Goal: Task Accomplishment & Management: Use online tool/utility

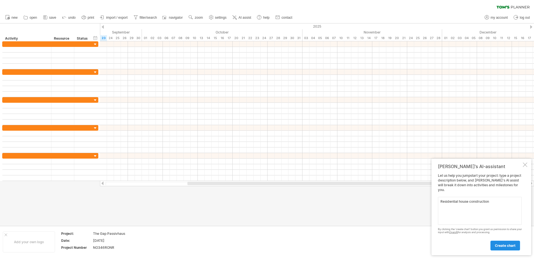
type textarea "Residential house construction"
click at [500, 246] on span "create chart" at bounding box center [505, 245] width 21 height 4
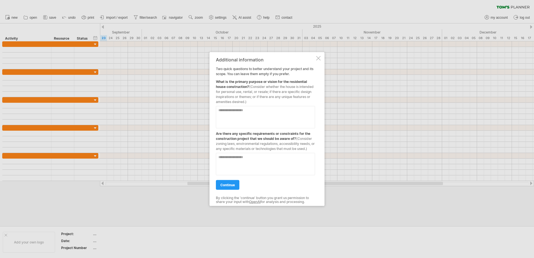
click at [265, 123] on textarea at bounding box center [265, 117] width 99 height 22
type textarea "**********"
click at [255, 155] on textarea at bounding box center [265, 164] width 99 height 22
click at [234, 183] on span "continue" at bounding box center [227, 185] width 15 height 4
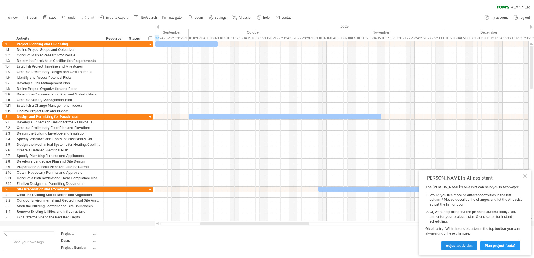
click at [462, 247] on span "Adjust activities" at bounding box center [458, 245] width 27 height 4
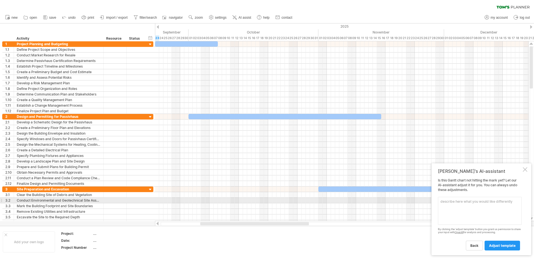
click at [473, 200] on textarea at bounding box center [480, 211] width 84 height 28
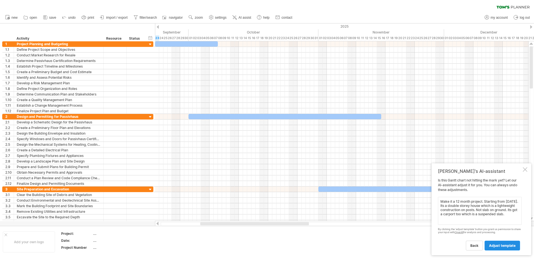
type textarea "Make it a 12 month project. Starting from [DATE]. Its a double storey house whi…"
click at [492, 245] on span "adjust template" at bounding box center [502, 245] width 27 height 4
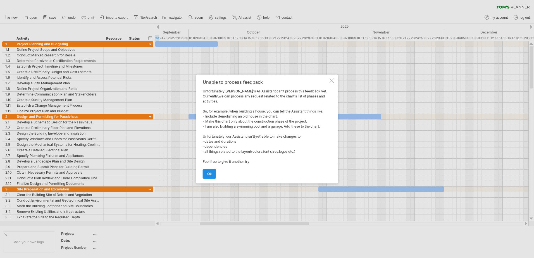
click at [211, 173] on span "ok" at bounding box center [209, 174] width 4 height 4
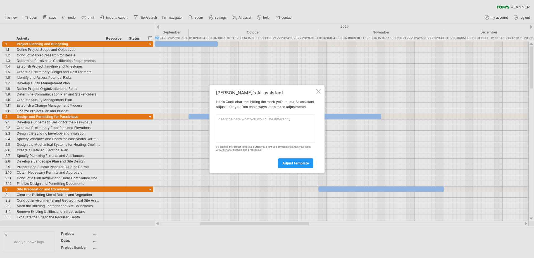
click at [279, 136] on textarea at bounding box center [265, 128] width 99 height 28
click at [269, 130] on textarea at bounding box center [265, 128] width 99 height 28
click at [319, 90] on div at bounding box center [318, 91] width 4 height 4
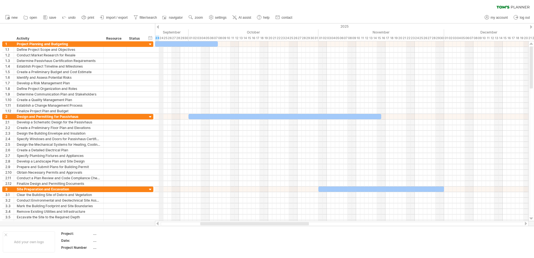
click at [159, 27] on div "2025" at bounding box center [96, 26] width 955 height 6
click at [156, 27] on div "Trying to reach [DOMAIN_NAME] Connected again... 0% clear filter new 1" at bounding box center [267, 129] width 534 height 258
click at [156, 27] on div "2025" at bounding box center [96, 26] width 955 height 6
click at [157, 27] on div at bounding box center [158, 27] width 2 height 4
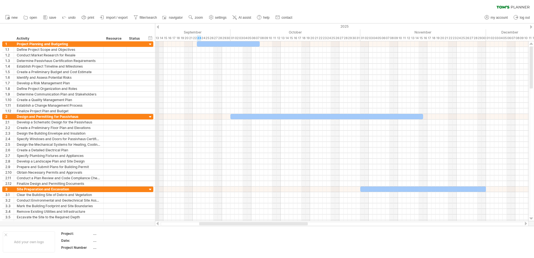
click at [156, 28] on div "2025" at bounding box center [138, 26] width 955 height 6
click at [157, 28] on div at bounding box center [158, 27] width 2 height 4
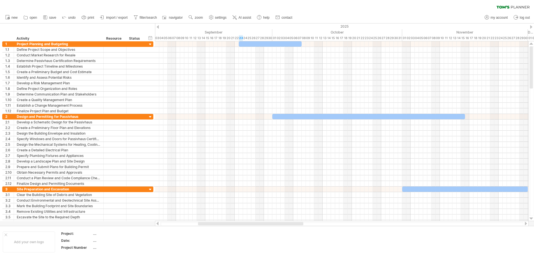
click at [157, 28] on div at bounding box center [158, 27] width 2 height 4
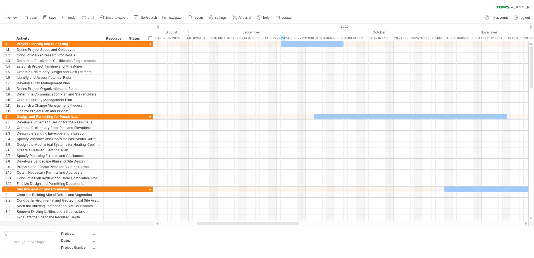
click at [157, 28] on div at bounding box center [158, 27] width 2 height 4
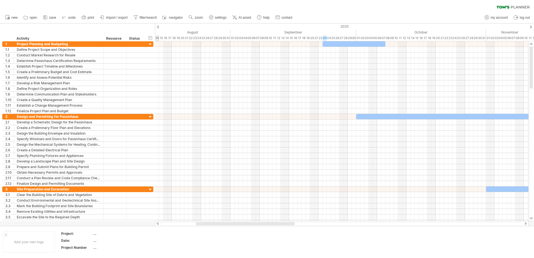
click at [157, 28] on div at bounding box center [158, 27] width 2 height 4
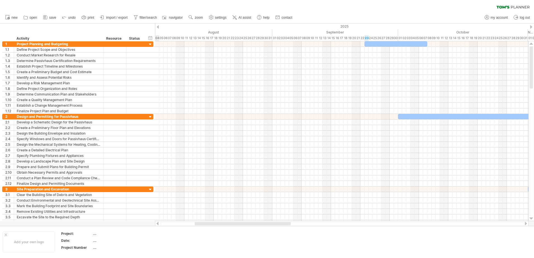
click at [157, 28] on div at bounding box center [158, 27] width 2 height 4
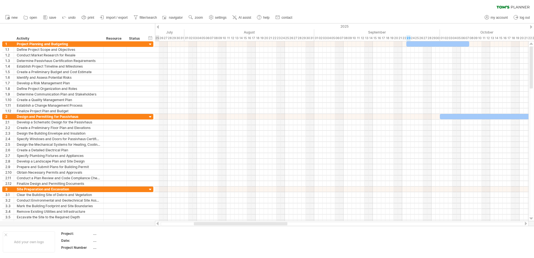
click at [157, 28] on div at bounding box center [158, 27] width 2 height 4
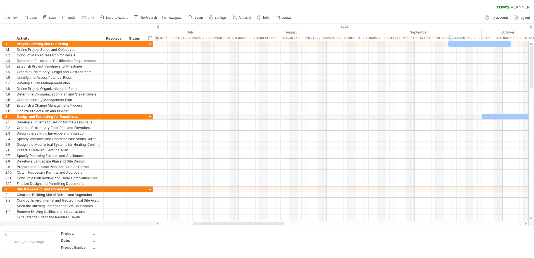
click at [157, 28] on div at bounding box center [158, 27] width 2 height 4
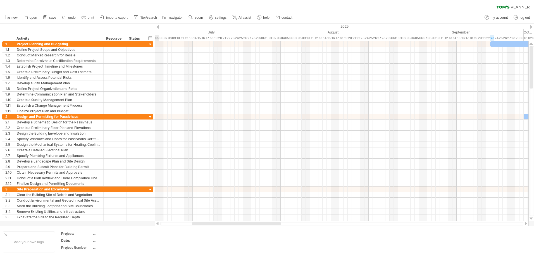
click at [157, 28] on div at bounding box center [158, 27] width 2 height 4
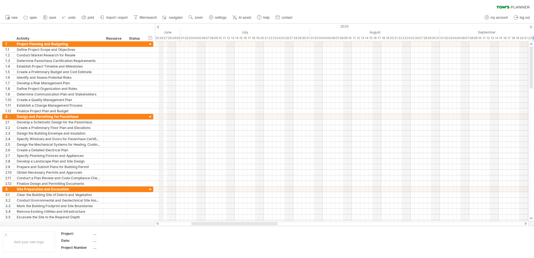
click at [159, 29] on div "2025" at bounding box center [306, 26] width 1290 height 6
click at [248, 16] on span "AI assist" at bounding box center [244, 18] width 13 height 4
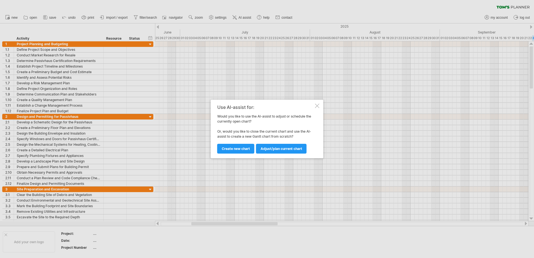
click at [283, 147] on span "Adjust/plan current chart" at bounding box center [281, 149] width 42 height 4
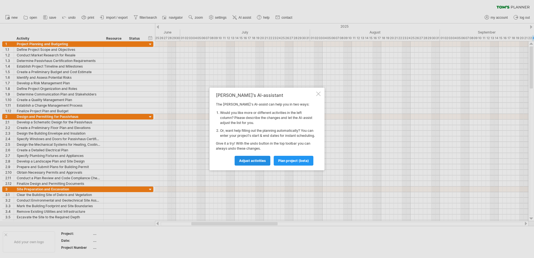
click at [259, 163] on span "Adjust activities" at bounding box center [252, 161] width 27 height 4
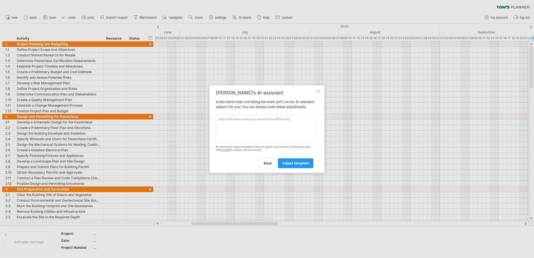
click at [317, 90] on div at bounding box center [318, 91] width 4 height 4
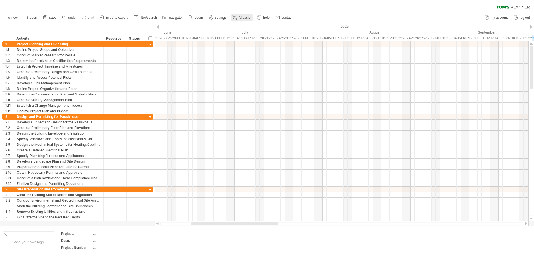
click at [232, 17] on icon at bounding box center [235, 18] width 6 height 6
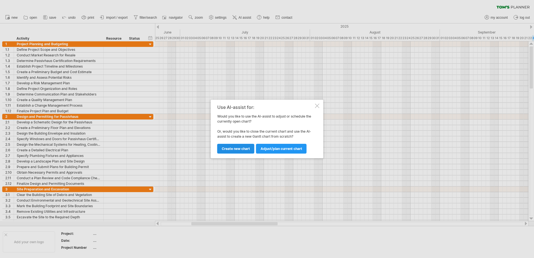
click at [237, 150] on span "Create new chart" at bounding box center [236, 149] width 28 height 4
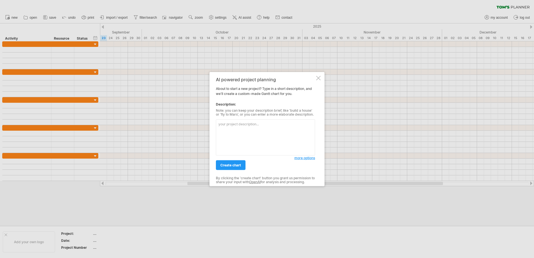
click at [243, 126] on textarea at bounding box center [265, 137] width 99 height 36
type textarea "B"
type textarea "Residential house construction schedule. Start date is [DATE]. Please divide th…"
click at [241, 168] on link "create chart" at bounding box center [231, 165] width 30 height 10
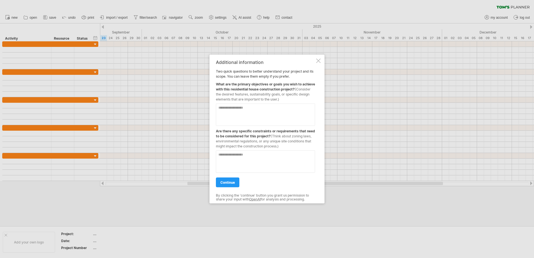
click at [265, 109] on textarea at bounding box center [265, 115] width 99 height 22
click at [250, 108] on textarea at bounding box center [265, 115] width 99 height 22
click at [247, 108] on textarea at bounding box center [265, 115] width 99 height 22
type textarea "**********"
click at [245, 157] on textarea at bounding box center [265, 161] width 99 height 22
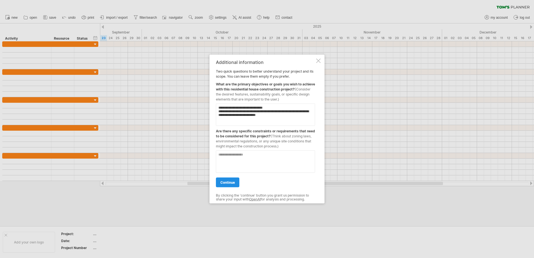
click at [230, 179] on link "continue" at bounding box center [227, 183] width 23 height 10
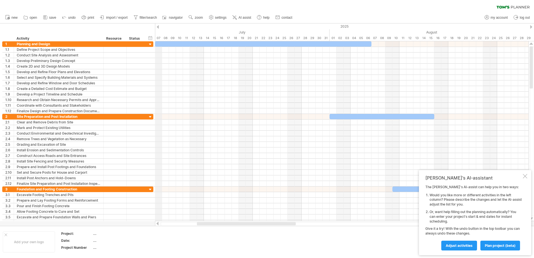
click at [160, 27] on div "2025" at bounding box center [427, 26] width 1619 height 6
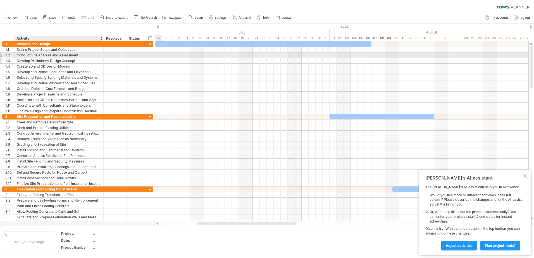
click at [73, 58] on div "Develop Preliminary Design Concept" at bounding box center [59, 60] width 84 height 5
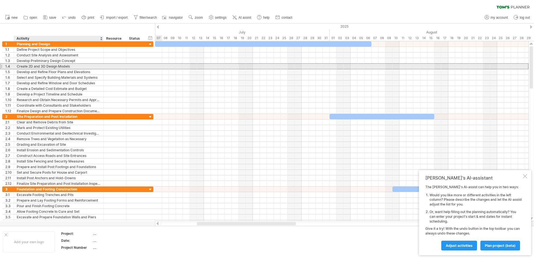
click at [61, 64] on div "Create 2D and 3D Design Models" at bounding box center [59, 66] width 84 height 5
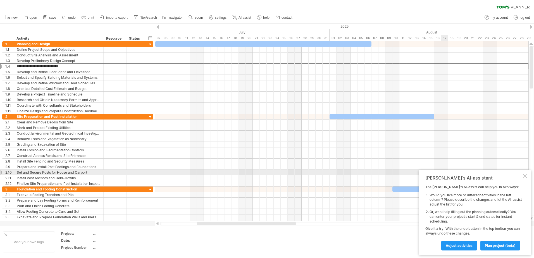
drag, startPoint x: 524, startPoint y: 175, endPoint x: 519, endPoint y: 172, distance: 6.0
click at [524, 175] on div at bounding box center [525, 176] width 4 height 4
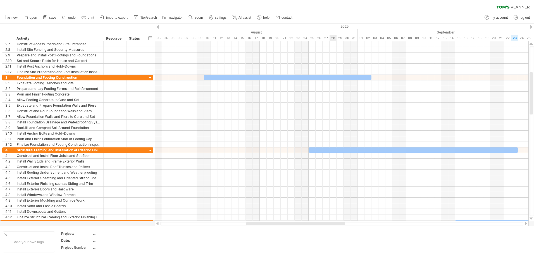
drag, startPoint x: 283, startPoint y: 223, endPoint x: 334, endPoint y: 220, distance: 50.6
click at [334, 220] on div "Trying to reach [DOMAIN_NAME] Connected again... 0% clear filter new 1" at bounding box center [267, 129] width 534 height 258
drag, startPoint x: 178, startPoint y: 223, endPoint x: 189, endPoint y: 223, distance: 11.4
click at [181, 223] on div at bounding box center [341, 224] width 363 height 4
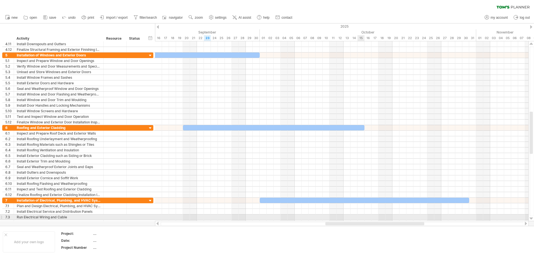
drag, startPoint x: 284, startPoint y: 224, endPoint x: 362, endPoint y: 215, distance: 78.0
click at [362, 215] on div "Trying to reach [DOMAIN_NAME] Connected again... 0% clear filter new 1" at bounding box center [267, 129] width 534 height 258
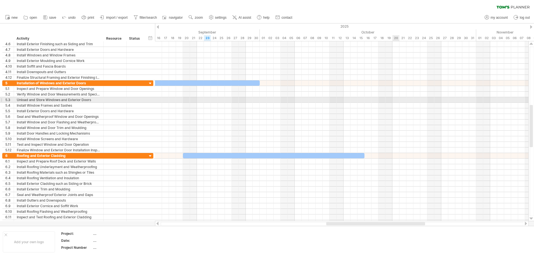
click at [395, 99] on div at bounding box center [341, 100] width 373 height 6
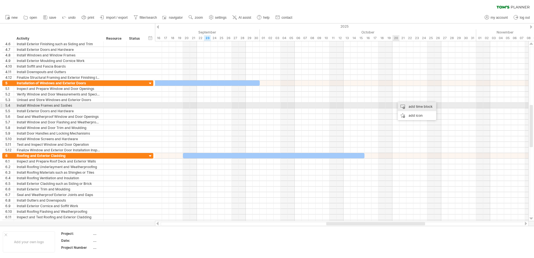
click at [405, 105] on div "add time block" at bounding box center [416, 106] width 39 height 9
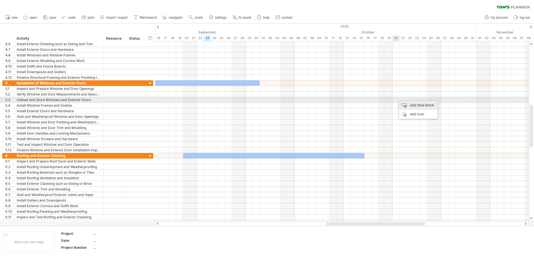
click at [402, 102] on div "add time block" at bounding box center [418, 105] width 39 height 9
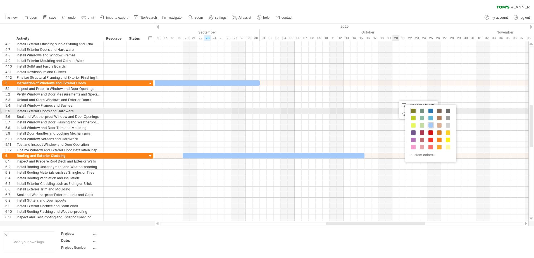
click at [414, 111] on span at bounding box center [413, 111] width 4 height 4
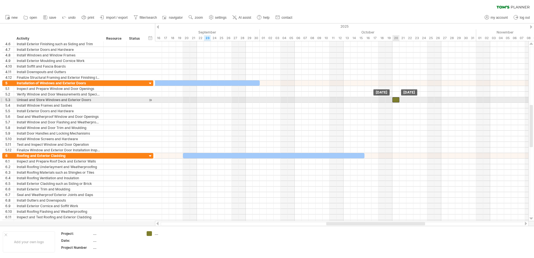
drag, startPoint x: 399, startPoint y: 100, endPoint x: 396, endPoint y: 100, distance: 3.1
click at [396, 100] on div at bounding box center [395, 99] width 7 height 5
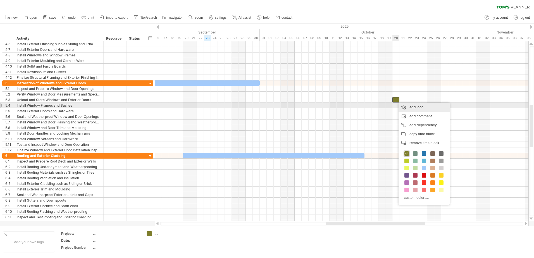
click at [408, 108] on div "add icon" at bounding box center [423, 107] width 51 height 9
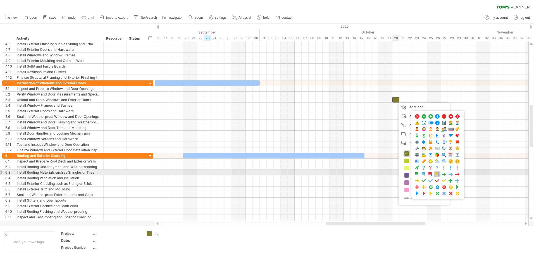
click at [437, 173] on span at bounding box center [437, 174] width 6 height 5
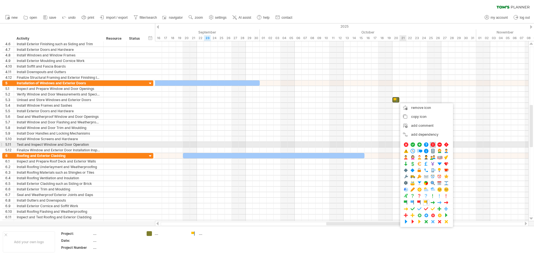
click at [432, 144] on span at bounding box center [433, 144] width 6 height 5
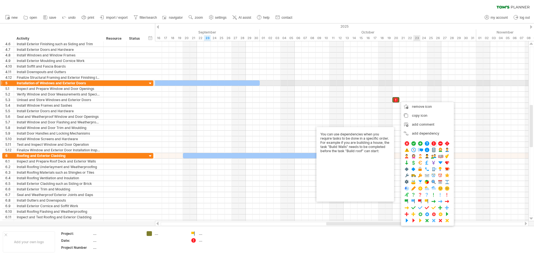
click at [413, 85] on div at bounding box center [341, 83] width 373 height 6
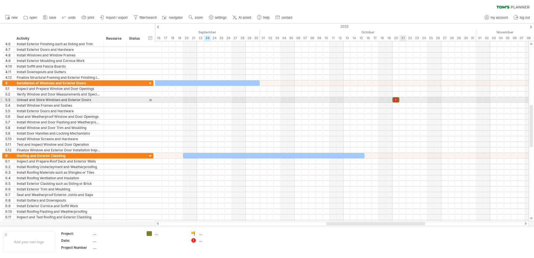
click at [402, 100] on div at bounding box center [341, 100] width 373 height 6
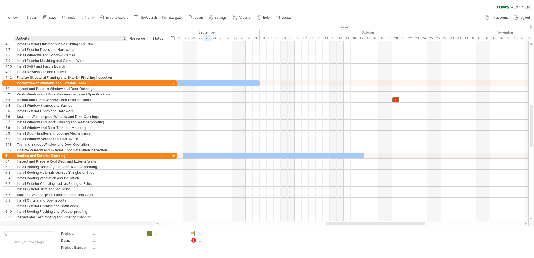
drag, startPoint x: 102, startPoint y: 39, endPoint x: 125, endPoint y: 37, distance: 23.3
click at [126, 37] on div at bounding box center [127, 39] width 2 height 6
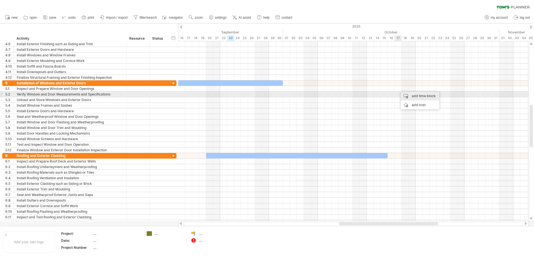
click at [407, 94] on div "add time block" at bounding box center [420, 96] width 39 height 9
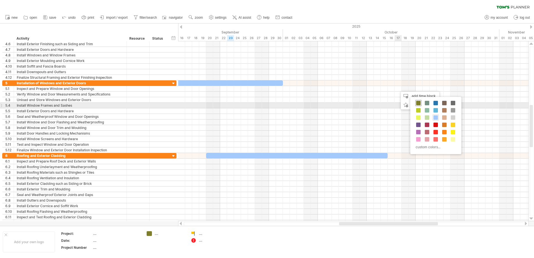
click at [419, 103] on span at bounding box center [418, 103] width 4 height 4
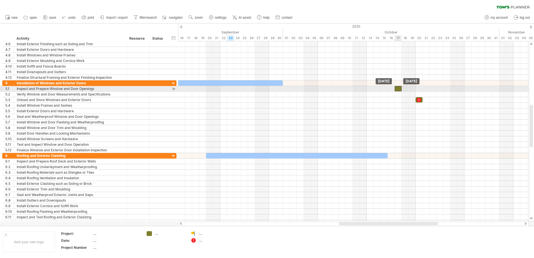
drag, startPoint x: 400, startPoint y: 89, endPoint x: 397, endPoint y: 89, distance: 2.8
click at [397, 89] on div at bounding box center [397, 88] width 7 height 5
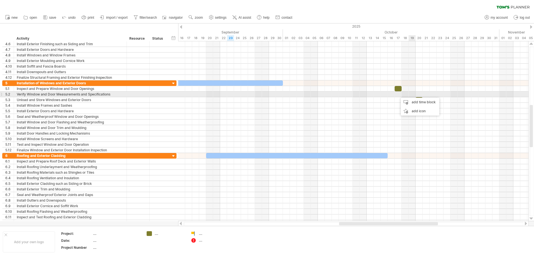
click at [415, 91] on div at bounding box center [353, 89] width 350 height 6
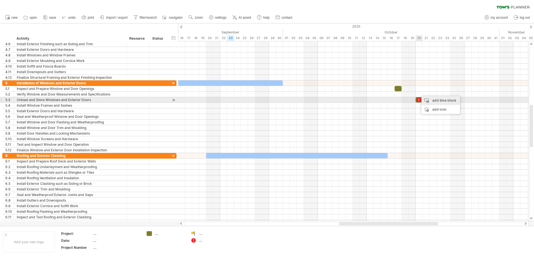
click at [430, 99] on div "add time block" at bounding box center [440, 100] width 39 height 9
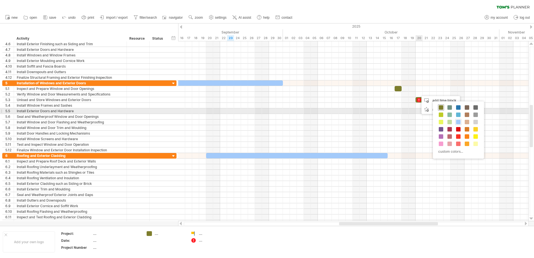
click at [442, 108] on span at bounding box center [440, 107] width 4 height 4
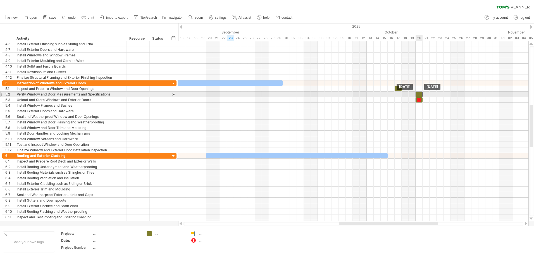
click at [419, 95] on div at bounding box center [418, 94] width 7 height 5
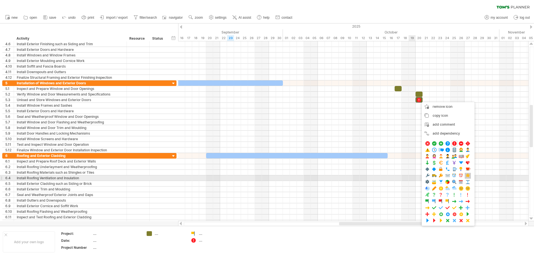
click at [466, 176] on span at bounding box center [468, 175] width 6 height 5
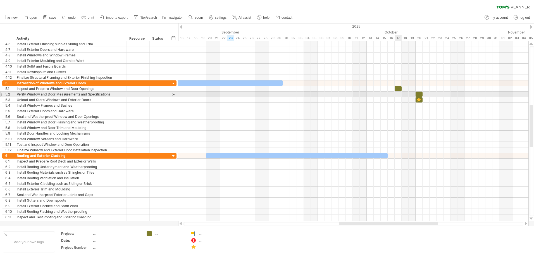
click at [394, 95] on div at bounding box center [353, 95] width 350 height 6
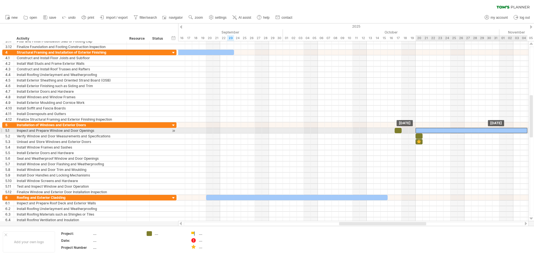
drag, startPoint x: 216, startPoint y: 124, endPoint x: 460, endPoint y: 130, distance: 244.0
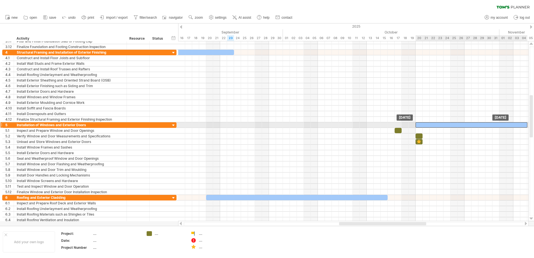
drag, startPoint x: 427, startPoint y: 129, endPoint x: 427, endPoint y: 124, distance: 5.6
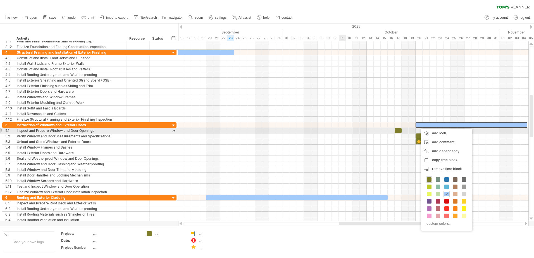
click at [298, 132] on div at bounding box center [353, 131] width 350 height 6
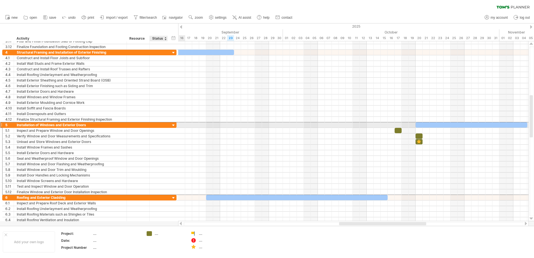
click at [164, 124] on div at bounding box center [158, 124] width 12 height 5
click at [176, 125] on div at bounding box center [173, 125] width 5 height 5
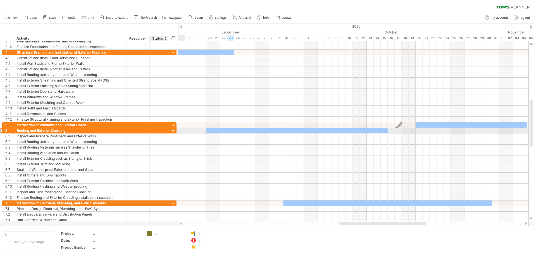
click at [172, 129] on div at bounding box center [173, 130] width 5 height 5
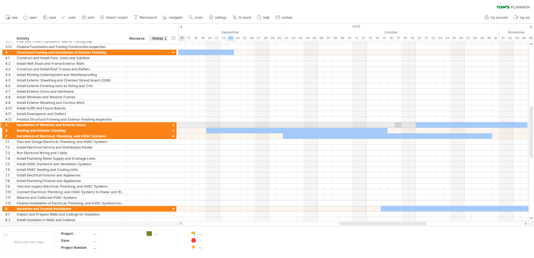
click at [173, 124] on div at bounding box center [173, 125] width 5 height 5
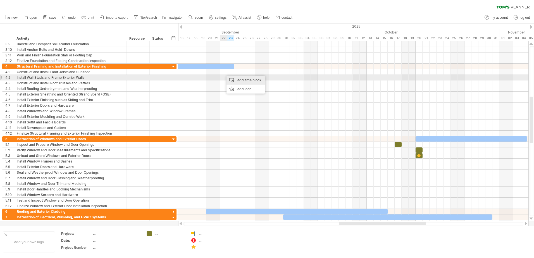
click at [237, 79] on div "add time block" at bounding box center [245, 80] width 39 height 9
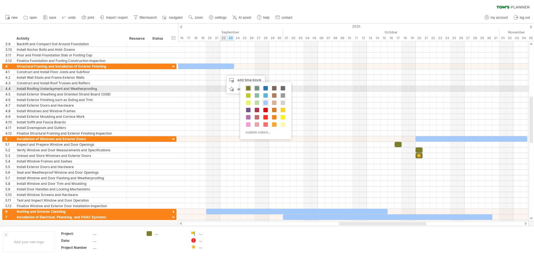
click at [258, 88] on span at bounding box center [257, 88] width 4 height 4
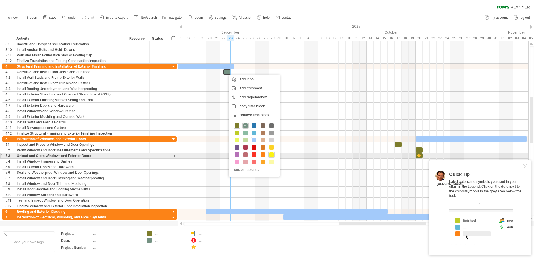
click at [271, 155] on span at bounding box center [271, 154] width 4 height 4
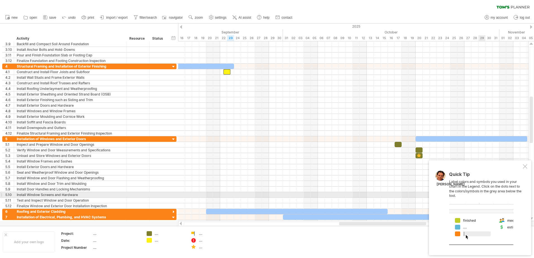
click at [483, 195] on div "Quick Tip Label colors and symbols you used in your chart in the Legend. Click …" at bounding box center [485, 208] width 73 height 73
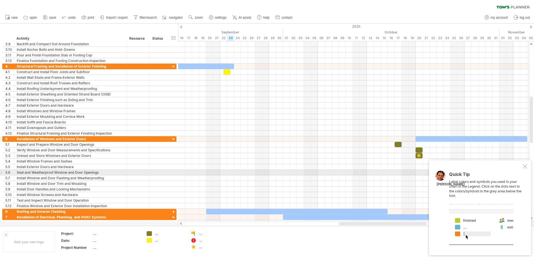
click at [524, 168] on div at bounding box center [525, 166] width 4 height 4
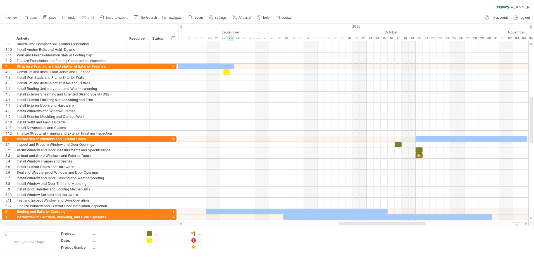
click at [200, 234] on div "...." at bounding box center [214, 233] width 30 height 5
click at [212, 234] on span "remove icon" at bounding box center [219, 235] width 20 height 4
click at [201, 233] on div "...." at bounding box center [214, 233] width 30 height 5
type input "*"
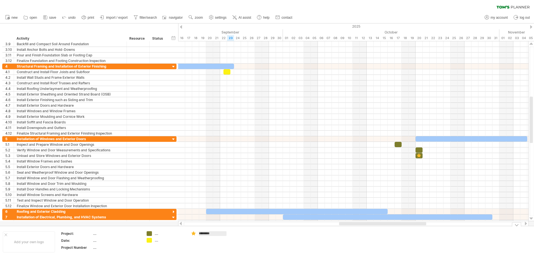
type input "*********"
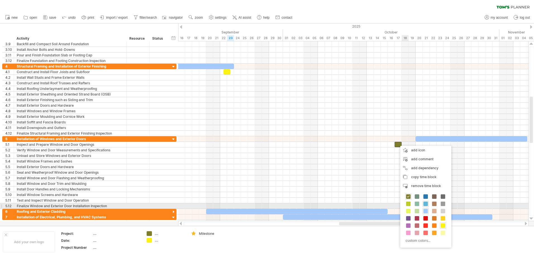
click at [424, 204] on span at bounding box center [425, 204] width 4 height 4
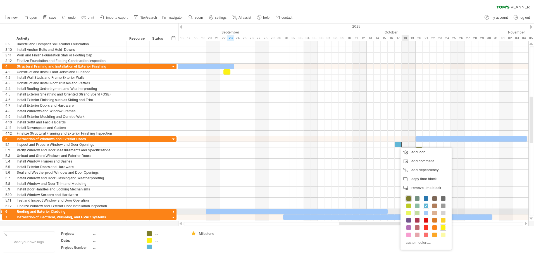
click at [415, 213] on span at bounding box center [417, 213] width 4 height 4
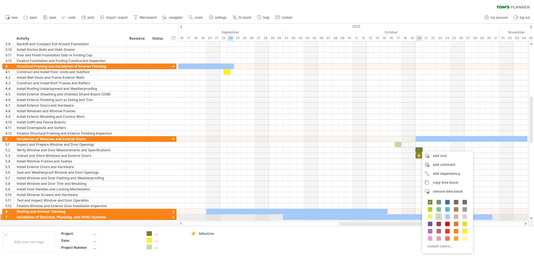
click at [437, 216] on span at bounding box center [438, 216] width 4 height 4
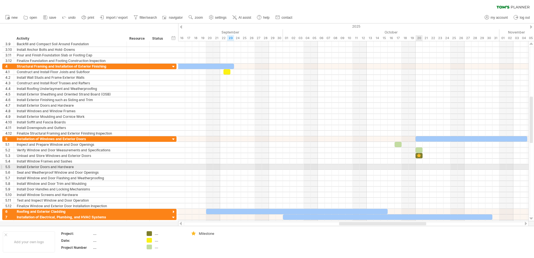
click at [417, 165] on div at bounding box center [353, 167] width 350 height 6
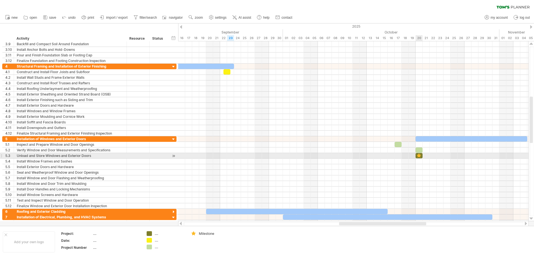
click at [420, 157] on div at bounding box center [419, 155] width 6 height 5
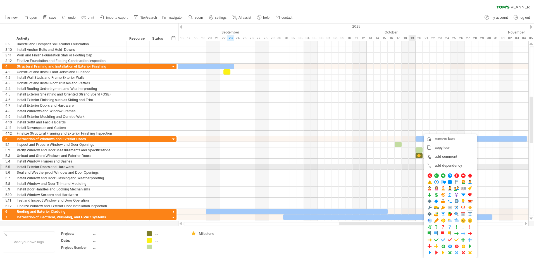
click at [416, 163] on div at bounding box center [353, 162] width 350 height 6
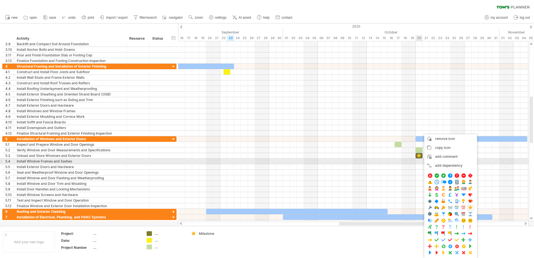
click at [420, 159] on div at bounding box center [353, 162] width 350 height 6
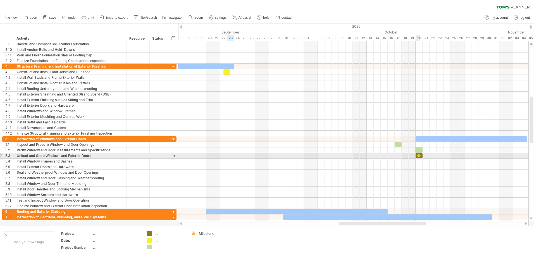
click at [420, 156] on div at bounding box center [419, 155] width 6 height 5
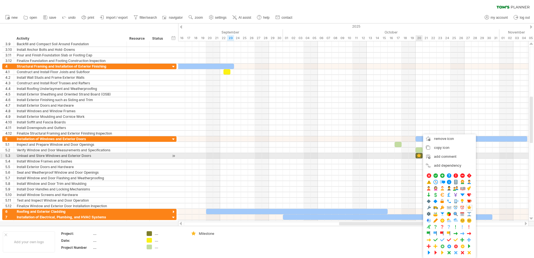
click at [419, 161] on div at bounding box center [353, 162] width 350 height 6
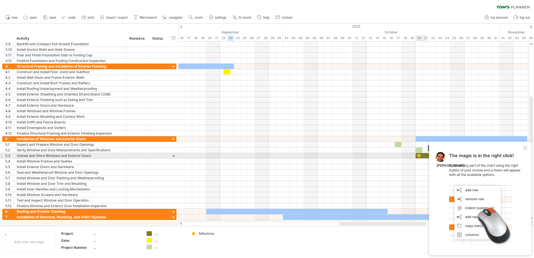
drag, startPoint x: 422, startPoint y: 156, endPoint x: 432, endPoint y: 155, distance: 9.5
click at [432, 155] on div "Trying to reach [DOMAIN_NAME] Connected again... 0% clear filter new 1" at bounding box center [267, 129] width 534 height 258
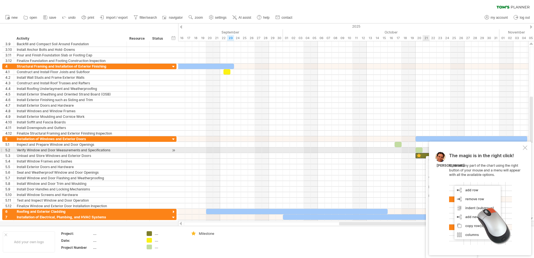
click at [522, 148] on div "The magic is in the right click! Click on any part of the chart using the right…" at bounding box center [480, 199] width 102 height 114
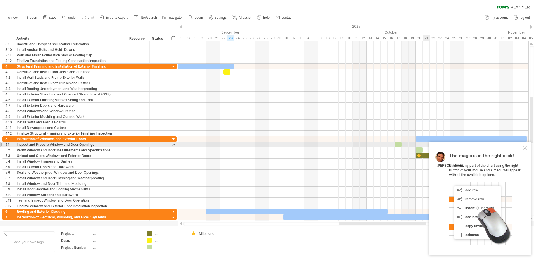
click at [523, 145] on div at bounding box center [525, 147] width 4 height 4
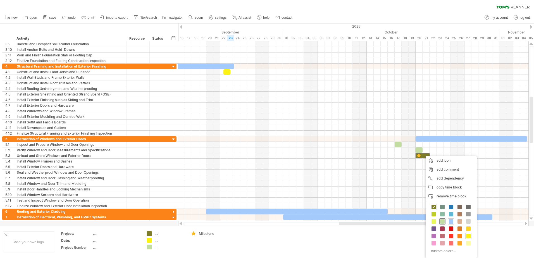
click at [440, 222] on span at bounding box center [442, 221] width 4 height 4
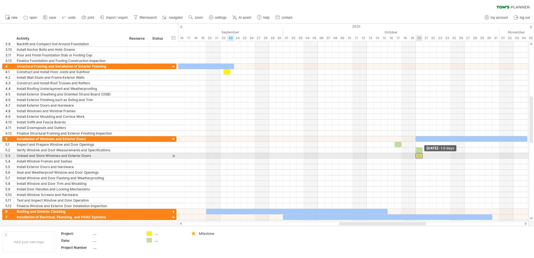
drag, startPoint x: 429, startPoint y: 156, endPoint x: 422, endPoint y: 156, distance: 6.7
click at [422, 156] on span at bounding box center [422, 155] width 2 height 5
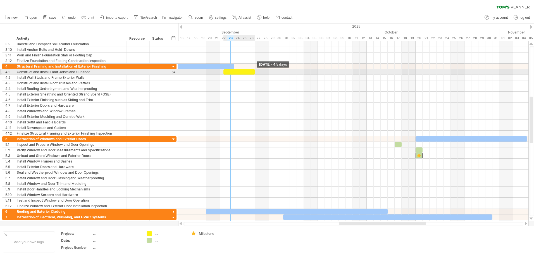
drag, startPoint x: 230, startPoint y: 72, endPoint x: 254, endPoint y: 71, distance: 24.0
click at [254, 71] on span at bounding box center [255, 71] width 2 height 5
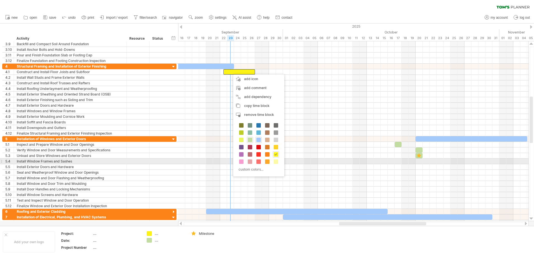
click at [244, 161] on div at bounding box center [241, 162] width 6 height 6
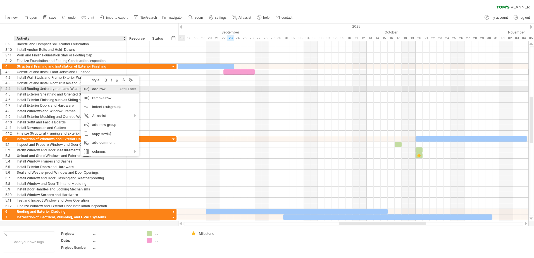
click at [96, 90] on div "add row Ctrl+Enter Cmd+Enter" at bounding box center [109, 89] width 57 height 9
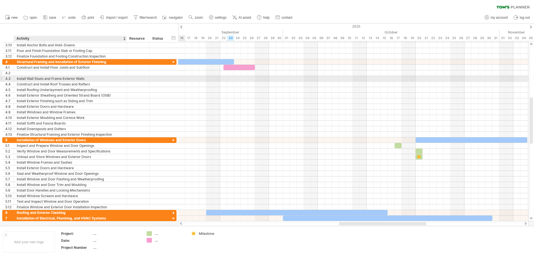
click at [70, 73] on div at bounding box center [70, 72] width 107 height 5
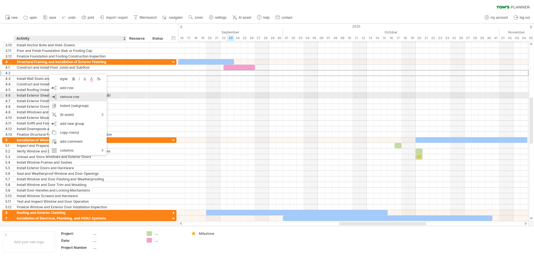
click at [67, 96] on span "remove row" at bounding box center [69, 97] width 19 height 4
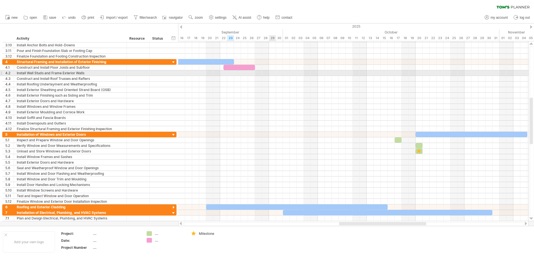
click at [272, 73] on div at bounding box center [353, 73] width 350 height 6
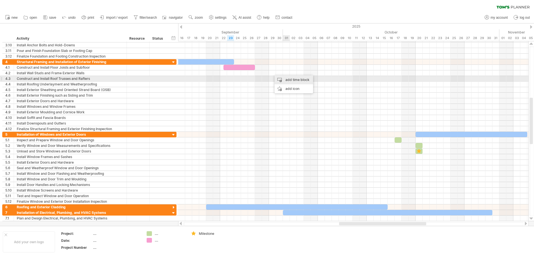
click at [293, 80] on div "add time block" at bounding box center [293, 79] width 39 height 9
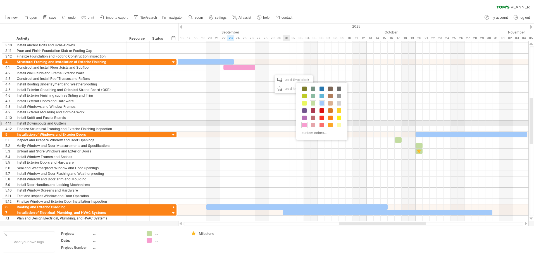
click at [307, 124] on div at bounding box center [304, 125] width 6 height 6
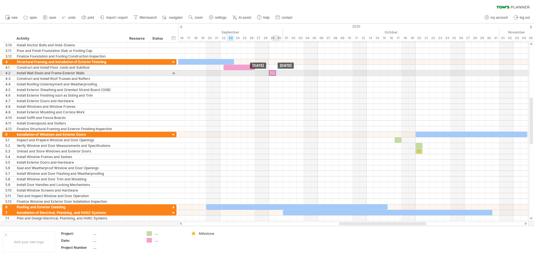
drag, startPoint x: 276, startPoint y: 73, endPoint x: 272, endPoint y: 73, distance: 3.6
click at [272, 73] on div at bounding box center [272, 72] width 7 height 5
drag, startPoint x: 276, startPoint y: 73, endPoint x: 305, endPoint y: 73, distance: 28.8
click at [305, 73] on span at bounding box center [304, 72] width 2 height 5
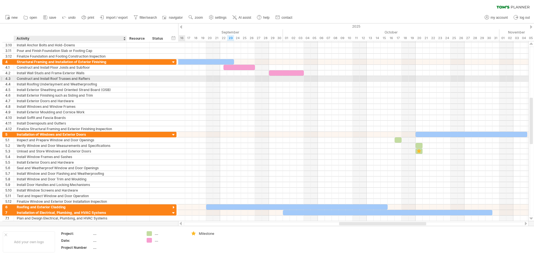
click at [93, 78] on div "Construct and Install Roof Trusses and Rafters" at bounding box center [70, 78] width 107 height 5
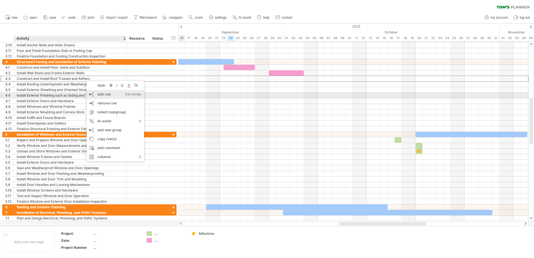
click at [106, 95] on div "add row Ctrl+Enter Cmd+Enter" at bounding box center [115, 94] width 57 height 9
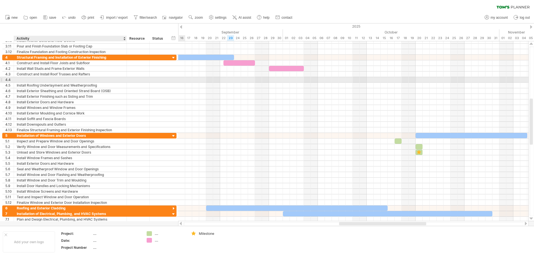
click at [61, 81] on div at bounding box center [70, 79] width 107 height 5
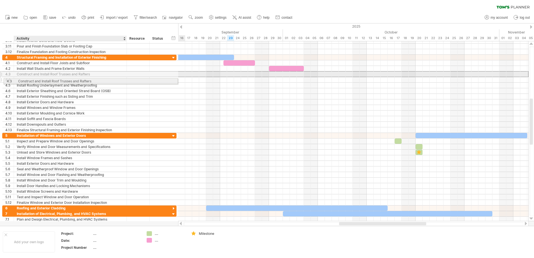
drag, startPoint x: 63, startPoint y: 76, endPoint x: 63, endPoint y: 80, distance: 3.9
click at [63, 80] on div "**********" at bounding box center [89, 94] width 174 height 78
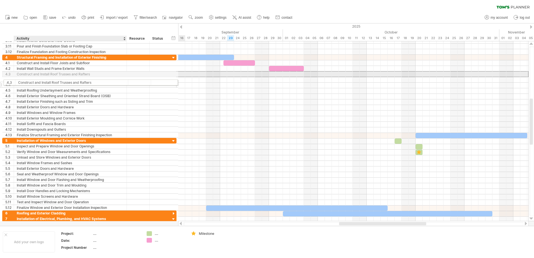
click at [62, 82] on div "**********" at bounding box center [89, 96] width 174 height 83
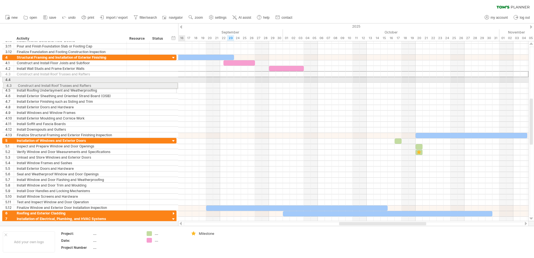
drag, startPoint x: 2, startPoint y: 74, endPoint x: 1, endPoint y: 85, distance: 10.4
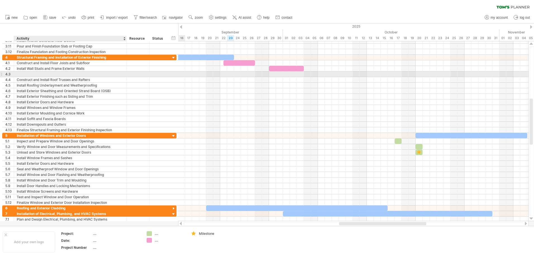
click at [27, 73] on div at bounding box center [70, 73] width 107 height 5
type input "**********"
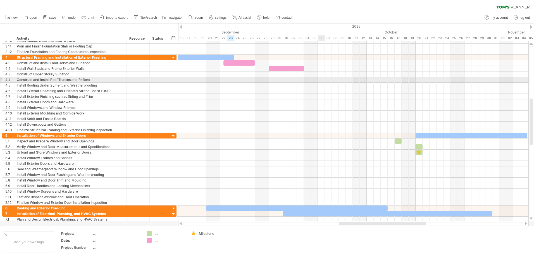
click at [323, 80] on div at bounding box center [353, 80] width 350 height 6
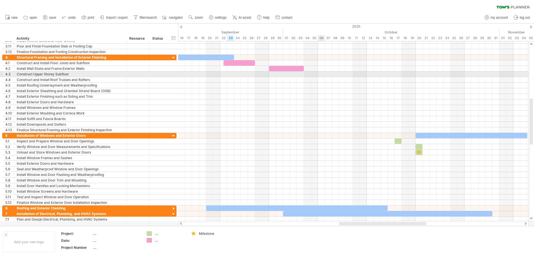
click at [321, 75] on div at bounding box center [353, 74] width 350 height 6
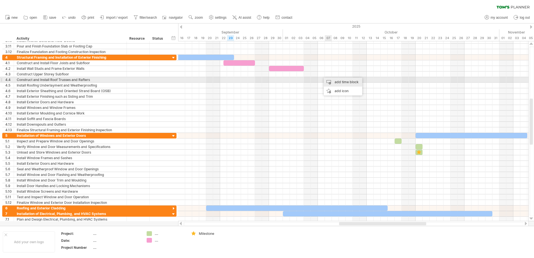
click at [335, 82] on div "add time block" at bounding box center [343, 82] width 39 height 9
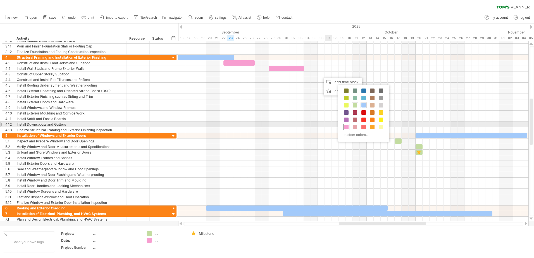
click at [346, 126] on span at bounding box center [346, 127] width 4 height 4
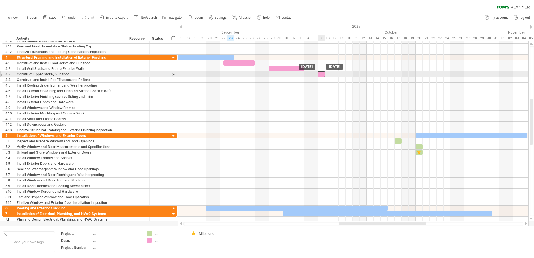
click at [320, 73] on div at bounding box center [321, 73] width 7 height 5
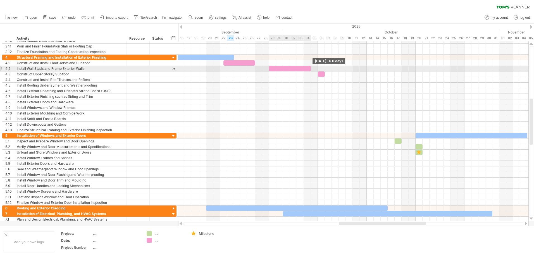
drag, startPoint x: 304, startPoint y: 69, endPoint x: 309, endPoint y: 69, distance: 5.6
click at [309, 69] on div at bounding box center [290, 68] width 42 height 5
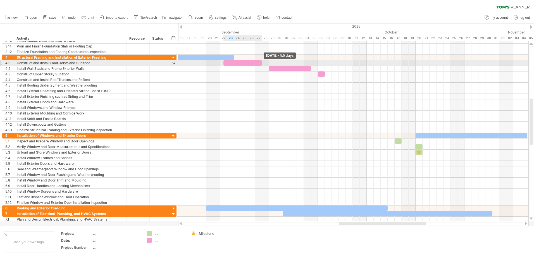
drag, startPoint x: 255, startPoint y: 63, endPoint x: 262, endPoint y: 63, distance: 6.4
click at [262, 63] on span at bounding box center [262, 62] width 2 height 5
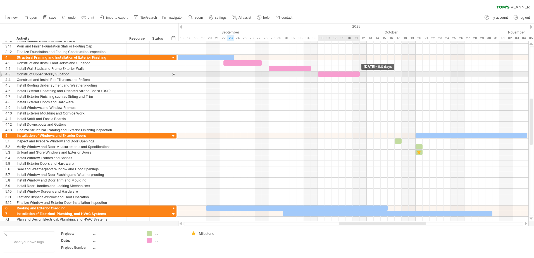
drag, startPoint x: 325, startPoint y: 74, endPoint x: 359, endPoint y: 74, distance: 34.3
click at [359, 74] on span at bounding box center [359, 73] width 2 height 5
click at [47, 75] on div "Construct Upper Storey Subfloor" at bounding box center [70, 73] width 107 height 5
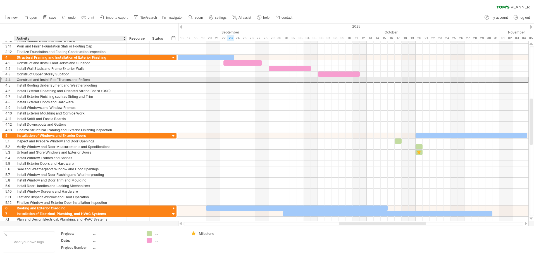
click at [39, 80] on div "Construct and Install Roof Trusses and Rafters" at bounding box center [70, 79] width 107 height 5
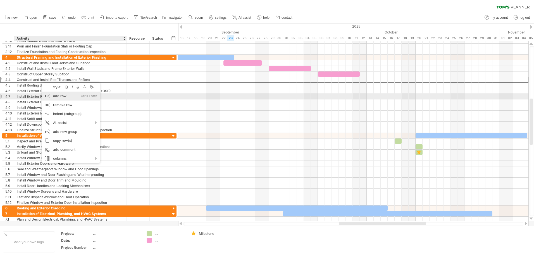
click at [58, 97] on div "add row Ctrl+Enter Cmd+Enter" at bounding box center [70, 96] width 57 height 9
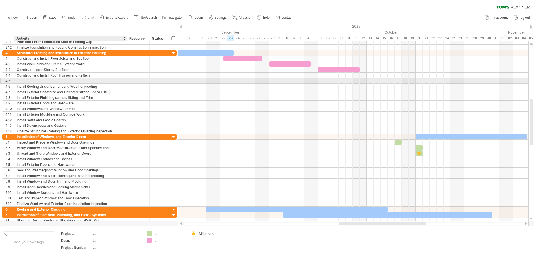
click at [50, 80] on div at bounding box center [70, 80] width 107 height 5
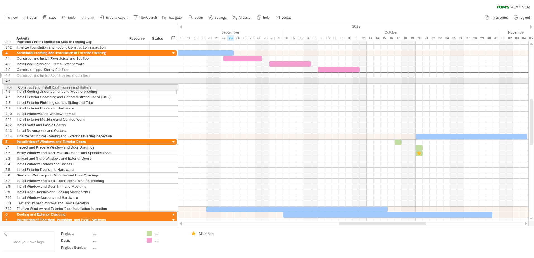
drag, startPoint x: 1, startPoint y: 76, endPoint x: 1, endPoint y: 86, distance: 10.0
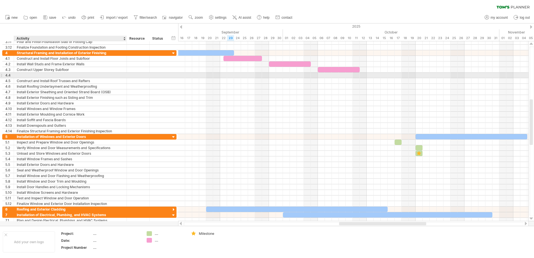
click at [35, 75] on div at bounding box center [70, 75] width 107 height 5
type input "*"
type input "**********"
click at [370, 76] on div at bounding box center [353, 76] width 350 height 6
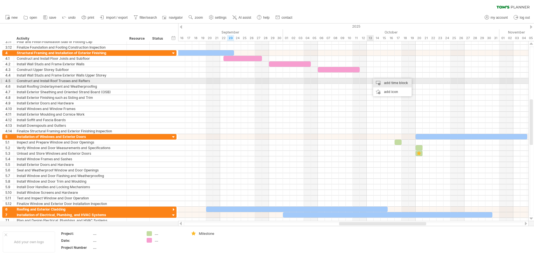
click at [382, 80] on div "add time block" at bounding box center [392, 82] width 39 height 9
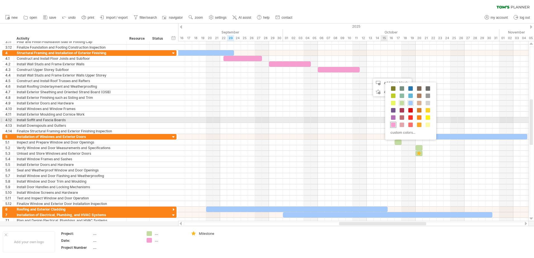
click at [393, 125] on span at bounding box center [393, 125] width 4 height 4
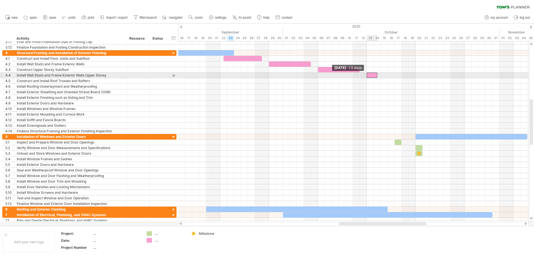
drag, startPoint x: 370, startPoint y: 76, endPoint x: 368, endPoint y: 75, distance: 2.8
click at [368, 75] on div at bounding box center [371, 75] width 11 height 5
drag, startPoint x: 377, startPoint y: 75, endPoint x: 406, endPoint y: 75, distance: 29.6
click at [406, 75] on div at bounding box center [387, 75] width 42 height 5
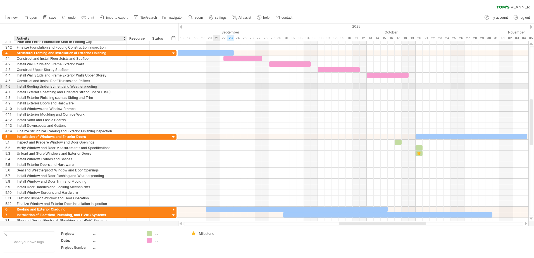
click at [93, 87] on div "Install Roofing Underlayment and Weatherproofing" at bounding box center [70, 86] width 107 height 5
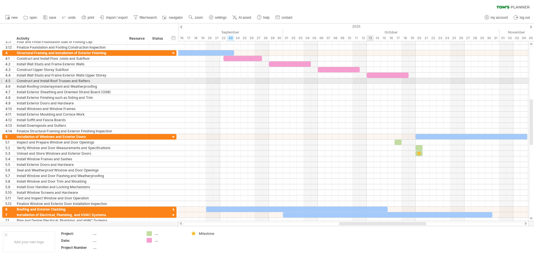
click at [371, 81] on div at bounding box center [353, 81] width 350 height 6
click at [104, 82] on div "Construct and Install Roof Trusses and Rafters" at bounding box center [70, 80] width 107 height 5
drag, startPoint x: 95, startPoint y: 82, endPoint x: 59, endPoint y: 82, distance: 36.8
click at [59, 82] on input "**********" at bounding box center [70, 80] width 107 height 5
type input "**********"
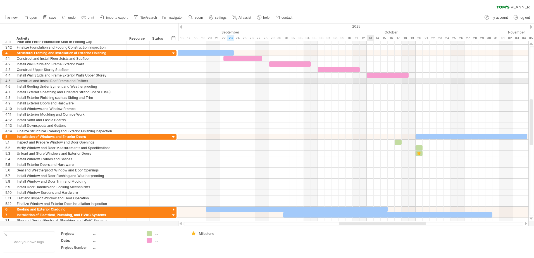
click at [368, 81] on div at bounding box center [353, 81] width 350 height 6
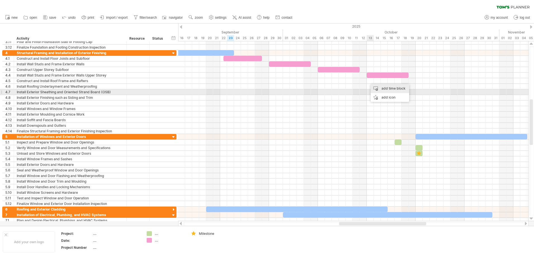
click at [379, 88] on div "add time block" at bounding box center [389, 88] width 39 height 9
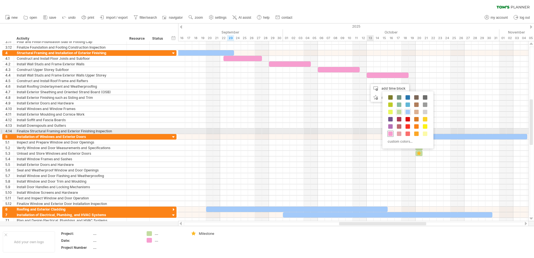
drag, startPoint x: 390, startPoint y: 133, endPoint x: 388, endPoint y: 105, distance: 28.6
click at [390, 133] on span at bounding box center [390, 133] width 4 height 4
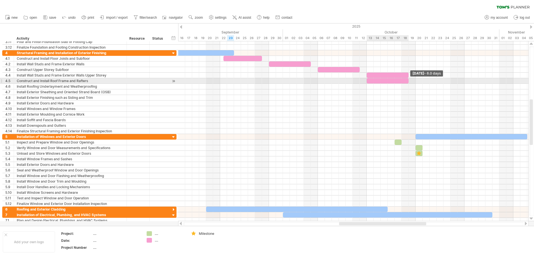
drag, startPoint x: 372, startPoint y: 81, endPoint x: 406, endPoint y: 81, distance: 33.8
click at [406, 81] on div at bounding box center [387, 80] width 42 height 5
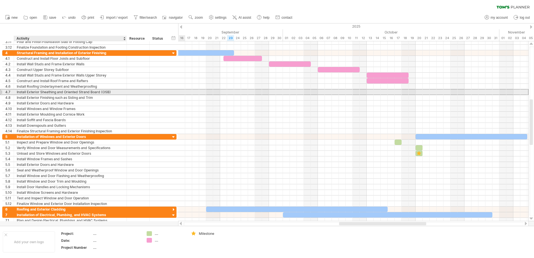
click at [76, 93] on div "Install Exterior Sheathing and Oriented Strand Board (OSB)" at bounding box center [70, 91] width 107 height 5
click at [3, 93] on div "4.7" at bounding box center [8, 91] width 11 height 5
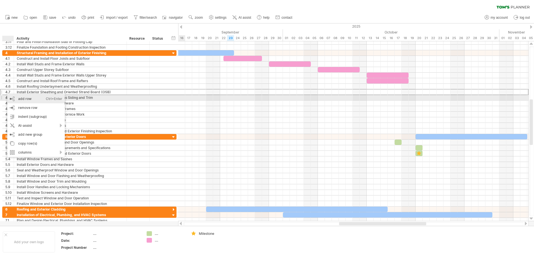
click at [18, 96] on div "add row Ctrl+Enter Cmd+Enter" at bounding box center [35, 98] width 57 height 9
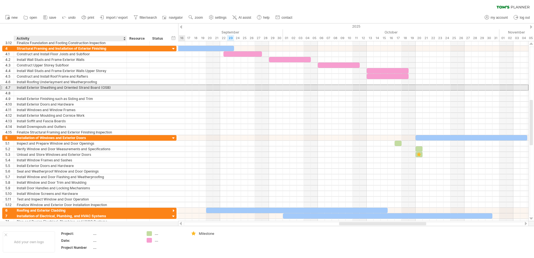
click at [44, 87] on div "Install Exterior Sheathing and Oriented Strand Board (OSB)" at bounding box center [70, 87] width 107 height 5
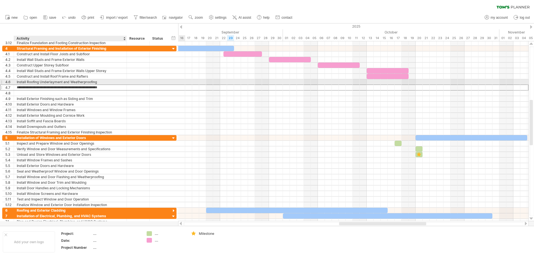
click at [59, 81] on div "Install Roofing Underlayment and Weatherproofing" at bounding box center [70, 81] width 107 height 5
click at [99, 81] on input "**********" at bounding box center [70, 81] width 107 height 5
drag, startPoint x: 101, startPoint y: 81, endPoint x: 16, endPoint y: 82, distance: 85.1
click at [16, 82] on div "**********" at bounding box center [70, 81] width 113 height 5
type input "**********"
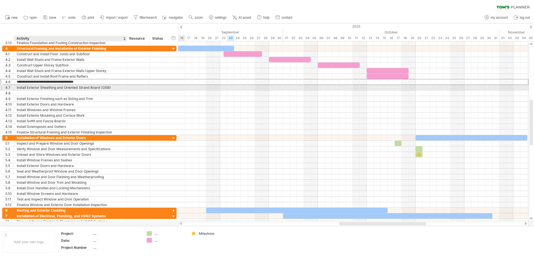
click at [25, 88] on div "Install Exterior Sheathing and Oriented Strand Board (OSB)" at bounding box center [70, 87] width 107 height 5
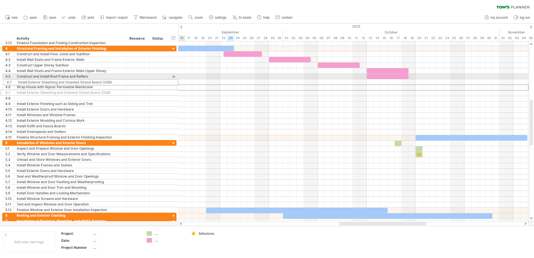
drag, startPoint x: 3, startPoint y: 87, endPoint x: 2, endPoint y: 81, distance: 5.3
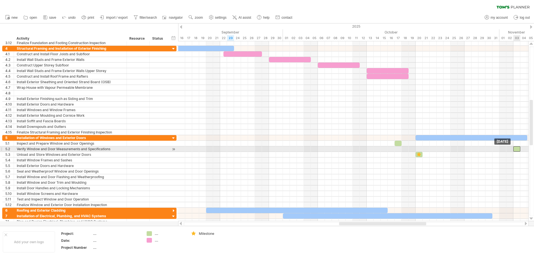
drag, startPoint x: 418, startPoint y: 148, endPoint x: 515, endPoint y: 148, distance: 96.6
click at [515, 148] on div at bounding box center [516, 148] width 7 height 5
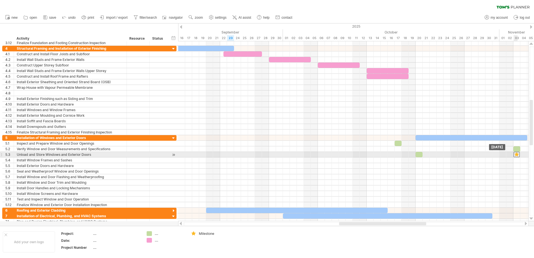
drag, startPoint x: 420, startPoint y: 156, endPoint x: 518, endPoint y: 154, distance: 98.3
click at [518, 154] on div at bounding box center [516, 154] width 6 height 5
click at [418, 155] on div at bounding box center [418, 154] width 7 height 5
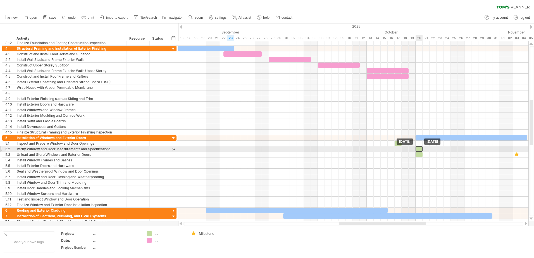
drag, startPoint x: 516, startPoint y: 147, endPoint x: 419, endPoint y: 148, distance: 97.7
click at [419, 148] on div at bounding box center [418, 148] width 7 height 5
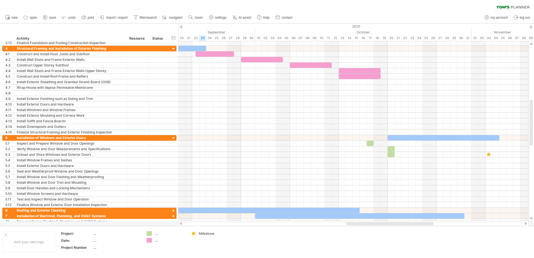
drag, startPoint x: 415, startPoint y: 222, endPoint x: 422, endPoint y: 222, distance: 7.3
click at [422, 222] on div at bounding box center [389, 223] width 87 height 3
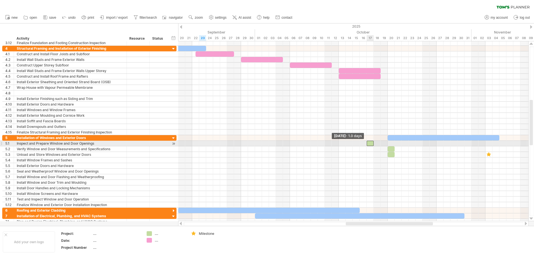
click at [366, 144] on span at bounding box center [366, 143] width 2 height 5
drag, startPoint x: 366, startPoint y: 144, endPoint x: 358, endPoint y: 144, distance: 8.7
click at [358, 144] on div "[DATE] [DATE] - 2.0 days" at bounding box center [353, 131] width 350 height 180
drag, startPoint x: 358, startPoint y: 144, endPoint x: 340, endPoint y: 144, distance: 18.1
click at [340, 144] on div at bounding box center [356, 143] width 35 height 5
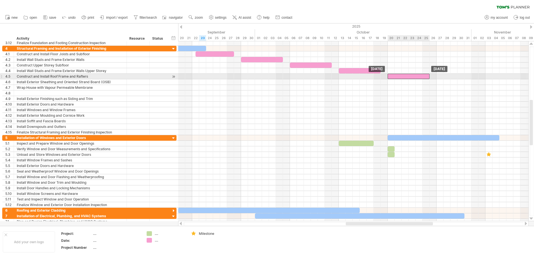
drag, startPoint x: 351, startPoint y: 75, endPoint x: 398, endPoint y: 75, distance: 47.7
click at [398, 75] on div at bounding box center [408, 76] width 42 height 5
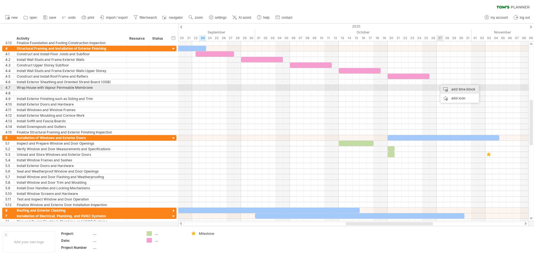
click at [448, 89] on div "add time block" at bounding box center [459, 89] width 39 height 9
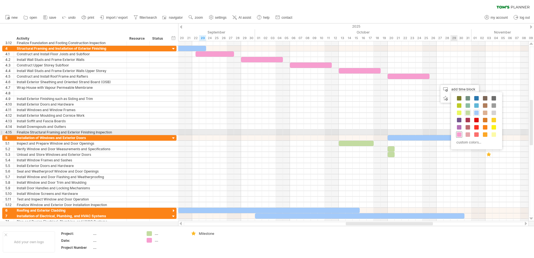
click at [459, 134] on span at bounding box center [459, 134] width 4 height 4
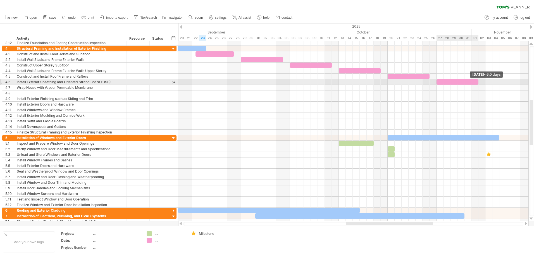
drag, startPoint x: 443, startPoint y: 82, endPoint x: 477, endPoint y: 82, distance: 33.8
click at [477, 82] on div at bounding box center [457, 81] width 42 height 5
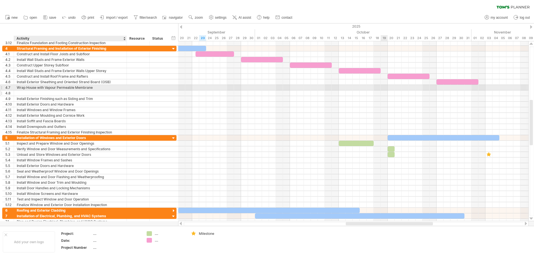
click at [33, 89] on div "Wrap House with Vapour Permeable Membrane" at bounding box center [70, 87] width 107 height 5
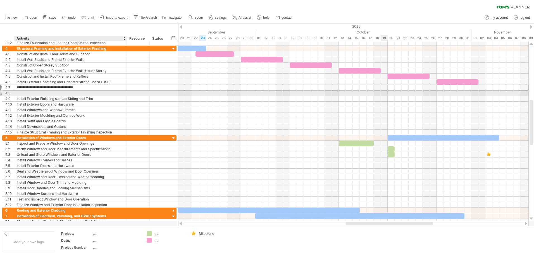
click at [32, 93] on div at bounding box center [70, 92] width 107 height 5
type input "**********"
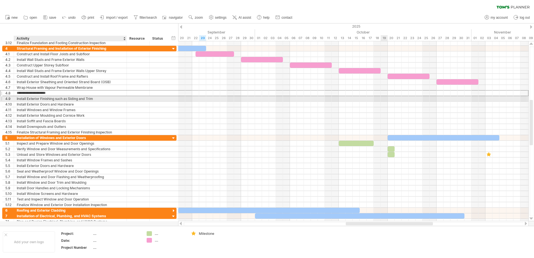
click at [45, 101] on div "Install Exterior Finishing such as Siding and Trim" at bounding box center [70, 98] width 107 height 5
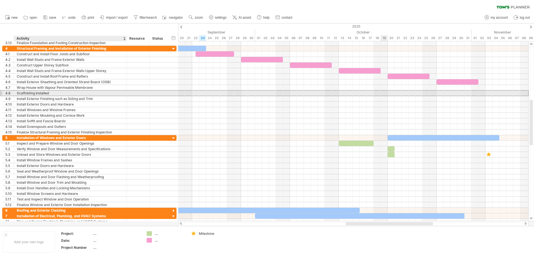
click at [46, 92] on div "Scaffolding Installed" at bounding box center [70, 92] width 107 height 5
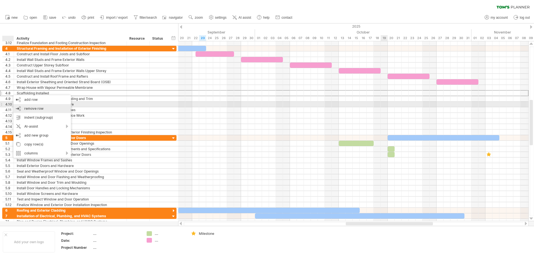
click at [19, 105] on div "remove row remove selected rows" at bounding box center [41, 108] width 57 height 9
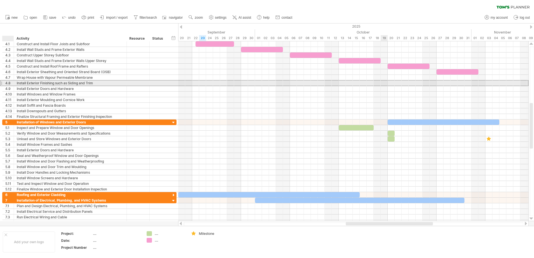
click at [8, 85] on div "4.8" at bounding box center [9, 82] width 8 height 5
click at [3, 83] on div "4.8" at bounding box center [8, 82] width 11 height 5
click at [6, 83] on div "4.8" at bounding box center [9, 82] width 8 height 5
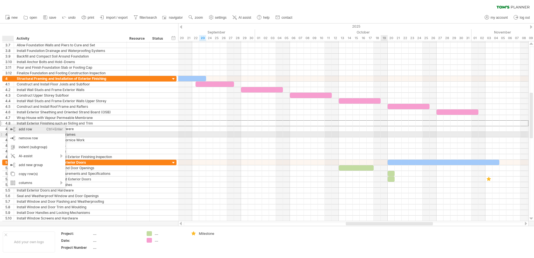
click at [29, 129] on div "add row Ctrl+Enter Cmd+Enter" at bounding box center [36, 129] width 57 height 9
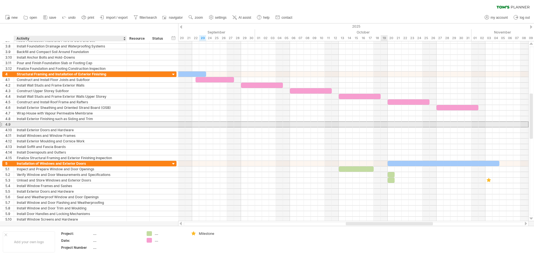
click at [28, 126] on div at bounding box center [70, 124] width 107 height 5
type input "**********"
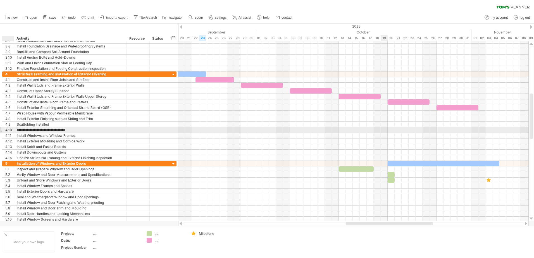
click at [10, 130] on div "4.10" at bounding box center [9, 129] width 8 height 5
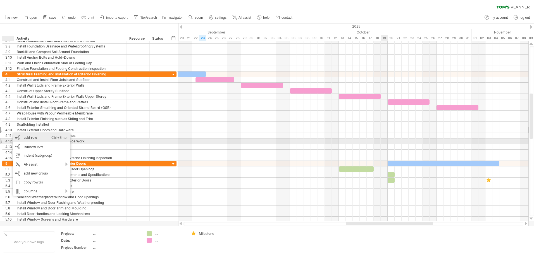
click at [24, 139] on div "add row Ctrl+Enter Cmd+Enter" at bounding box center [41, 137] width 57 height 9
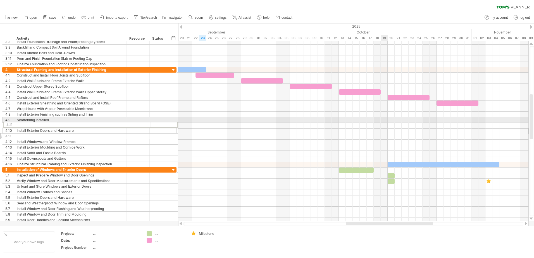
drag, startPoint x: 3, startPoint y: 131, endPoint x: 2, endPoint y: 124, distance: 7.3
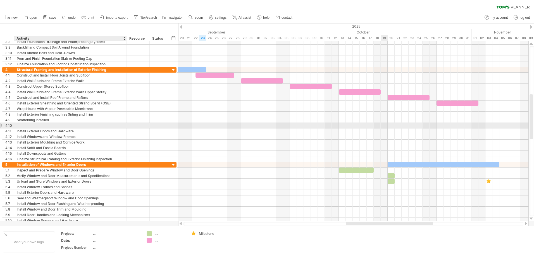
click at [31, 126] on div at bounding box center [70, 125] width 107 height 5
type input "**********"
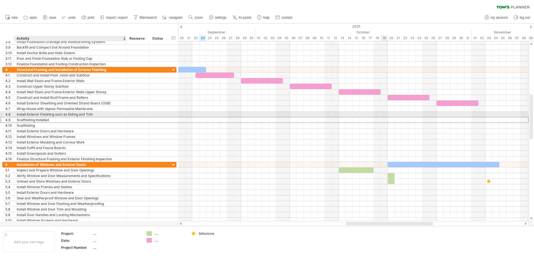
click at [61, 117] on div "Scaffolding Installed" at bounding box center [70, 119] width 107 height 5
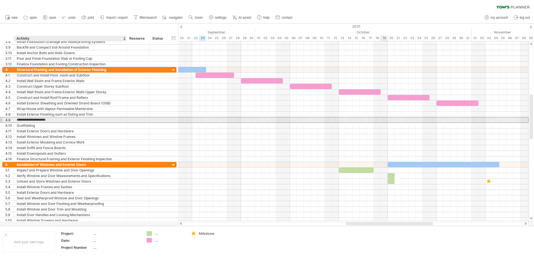
drag, startPoint x: 49, startPoint y: 118, endPoint x: 45, endPoint y: 120, distance: 3.9
click at [45, 119] on input "**********" at bounding box center [70, 119] width 107 height 5
type input "**********"
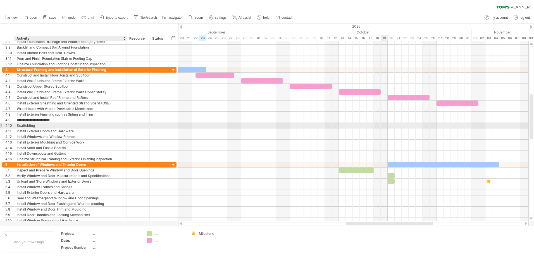
click at [44, 125] on div "Scaffolding" at bounding box center [70, 125] width 107 height 5
type input "**********"
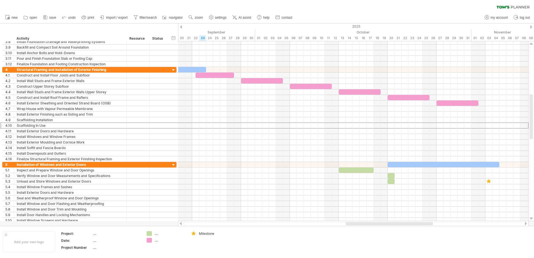
drag, startPoint x: 366, startPoint y: 226, endPoint x: 398, endPoint y: 223, distance: 32.2
click at [413, 222] on div at bounding box center [353, 224] width 350 height 6
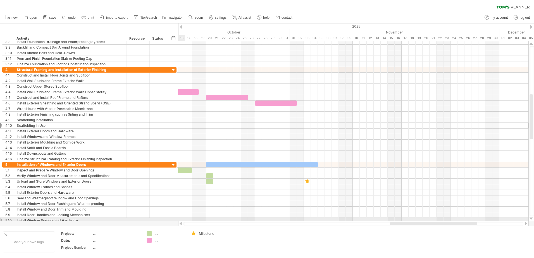
drag, startPoint x: 393, startPoint y: 223, endPoint x: 437, endPoint y: 220, distance: 44.5
click at [437, 220] on div "Trying to reach [DOMAIN_NAME] Connected again... 0% clear filter new 1" at bounding box center [267, 129] width 534 height 258
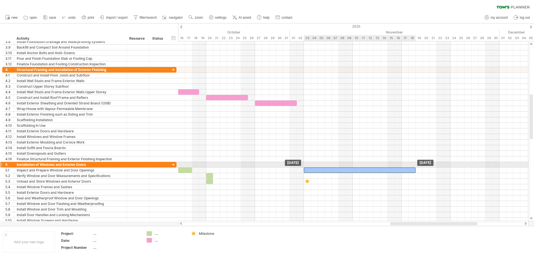
drag, startPoint x: 230, startPoint y: 164, endPoint x: 327, endPoint y: 167, distance: 96.3
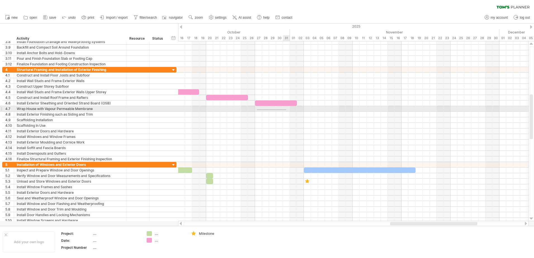
drag, startPoint x: 257, startPoint y: 109, endPoint x: 286, endPoint y: 110, distance: 29.3
click at [286, 110] on div at bounding box center [353, 109] width 350 height 6
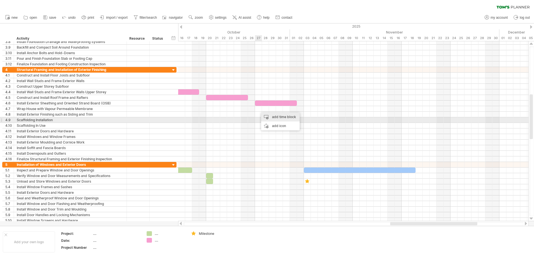
click at [275, 117] on div "add time block" at bounding box center [280, 116] width 39 height 9
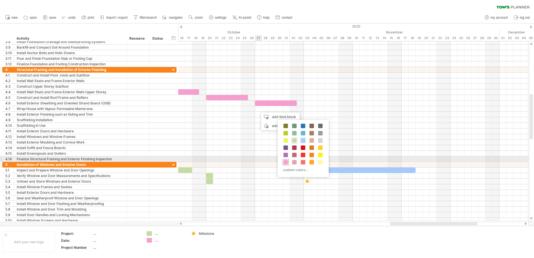
click at [285, 161] on span at bounding box center [285, 162] width 4 height 4
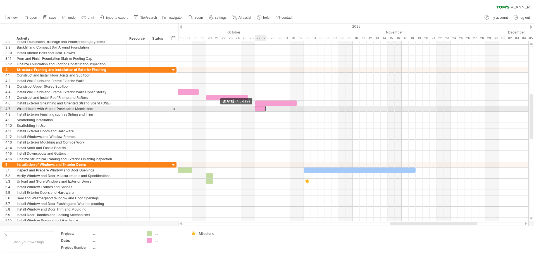
click at [256, 109] on div at bounding box center [260, 108] width 11 height 5
drag, startPoint x: 265, startPoint y: 109, endPoint x: 295, endPoint y: 109, distance: 30.4
click at [295, 109] on div at bounding box center [276, 108] width 42 height 5
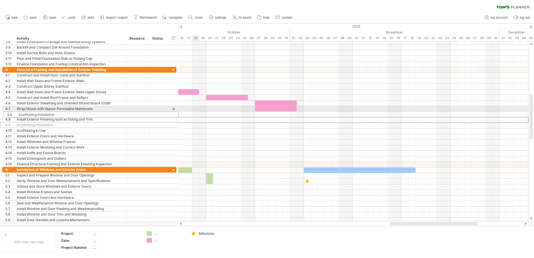
drag, startPoint x: 3, startPoint y: 119, endPoint x: 3, endPoint y: 114, distance: 5.9
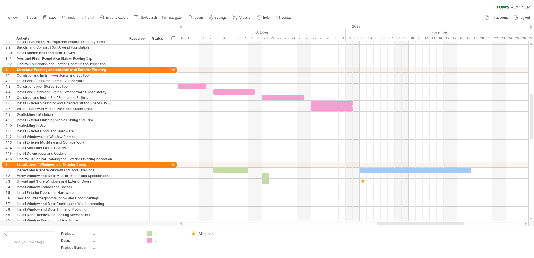
drag, startPoint x: 393, startPoint y: 224, endPoint x: 323, endPoint y: 169, distance: 89.2
click at [380, 224] on div at bounding box center [420, 223] width 87 height 3
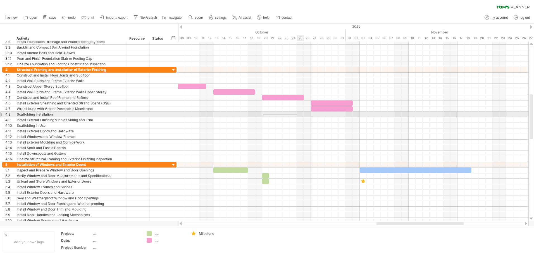
drag, startPoint x: 263, startPoint y: 114, endPoint x: 297, endPoint y: 114, distance: 34.3
click at [297, 114] on div at bounding box center [353, 115] width 350 height 6
click at [284, 114] on div at bounding box center [353, 115] width 350 height 6
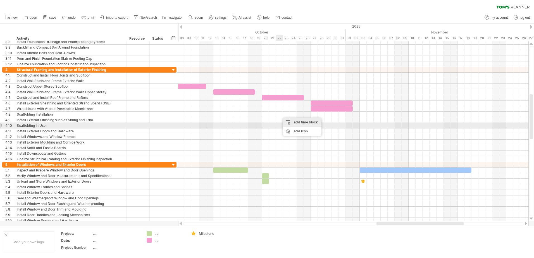
click at [290, 121] on div "add time block" at bounding box center [302, 122] width 39 height 9
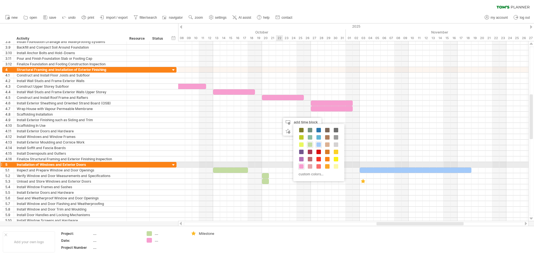
drag, startPoint x: 301, startPoint y: 165, endPoint x: 301, endPoint y: 155, distance: 10.0
click at [301, 164] on span at bounding box center [301, 166] width 4 height 4
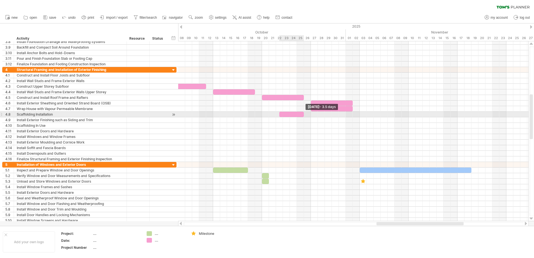
drag, startPoint x: 287, startPoint y: 113, endPoint x: 304, endPoint y: 113, distance: 17.6
click at [304, 113] on span at bounding box center [304, 114] width 2 height 5
drag, startPoint x: 284, startPoint y: 114, endPoint x: 366, endPoint y: 115, distance: 81.8
click at [366, 115] on div at bounding box center [372, 114] width 25 height 5
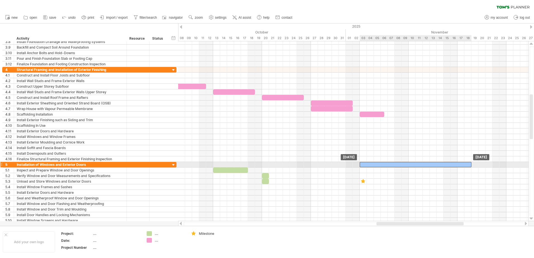
drag, startPoint x: 378, startPoint y: 169, endPoint x: 378, endPoint y: 165, distance: 4.5
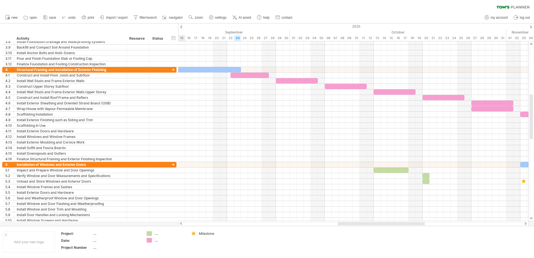
drag, startPoint x: 381, startPoint y: 224, endPoint x: 342, endPoint y: 226, distance: 38.8
click at [342, 226] on div at bounding box center [353, 224] width 350 height 6
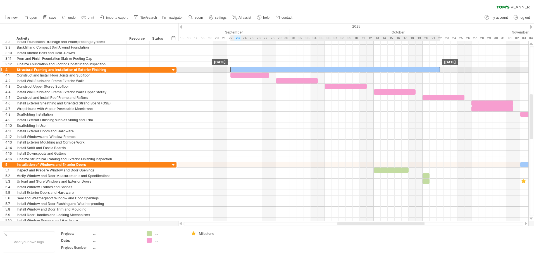
drag, startPoint x: 211, startPoint y: 70, endPoint x: 410, endPoint y: 71, distance: 198.5
click at [410, 71] on div at bounding box center [334, 69] width 209 height 5
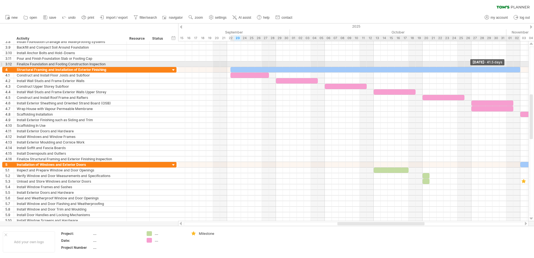
drag, startPoint x: 440, startPoint y: 69, endPoint x: 513, endPoint y: 64, distance: 73.6
click at [519, 64] on div "[DATE] - 41.5 days [DATE]" at bounding box center [353, 131] width 350 height 180
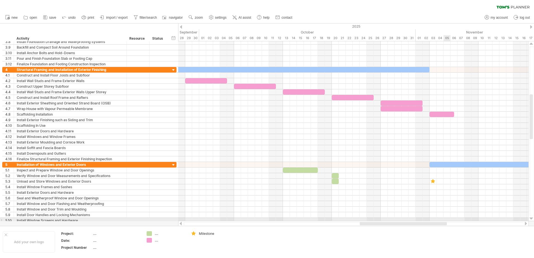
drag, startPoint x: 432, startPoint y: 221, endPoint x: 463, endPoint y: 217, distance: 31.2
click at [463, 217] on div "Trying to reach [DOMAIN_NAME] Connected again... 0% clear filter new 1" at bounding box center [267, 129] width 534 height 258
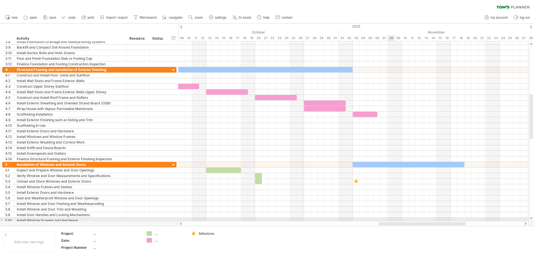
click at [393, 221] on div at bounding box center [353, 221] width 350 height 6
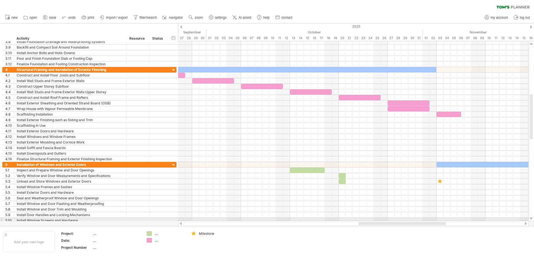
drag, startPoint x: 392, startPoint y: 224, endPoint x: 375, endPoint y: 221, distance: 16.4
click at [374, 221] on div at bounding box center [353, 224] width 350 height 6
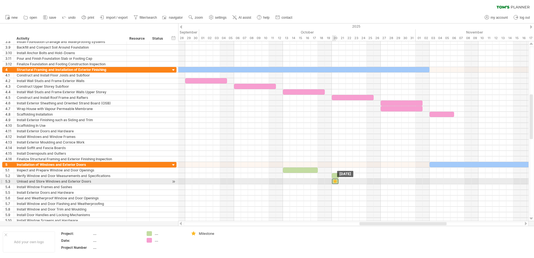
drag, startPoint x: 433, startPoint y: 182, endPoint x: 335, endPoint y: 182, distance: 98.3
click at [335, 182] on div at bounding box center [335, 181] width 6 height 5
click at [336, 182] on div at bounding box center [335, 181] width 6 height 5
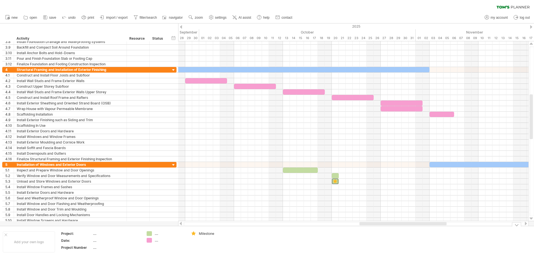
click at [210, 231] on div "Milestone" at bounding box center [214, 233] width 30 height 5
drag, startPoint x: 217, startPoint y: 234, endPoint x: 196, endPoint y: 233, distance: 21.0
click at [196, 233] on div "*********" at bounding box center [210, 233] width 39 height 5
type input "**********"
click at [200, 239] on td "**********" at bounding box center [210, 241] width 44 height 21
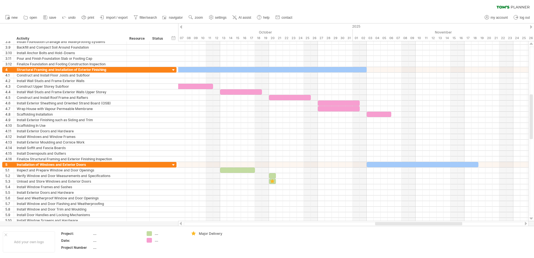
drag, startPoint x: 423, startPoint y: 224, endPoint x: 437, endPoint y: 223, distance: 13.7
click at [437, 223] on div at bounding box center [418, 223] width 87 height 3
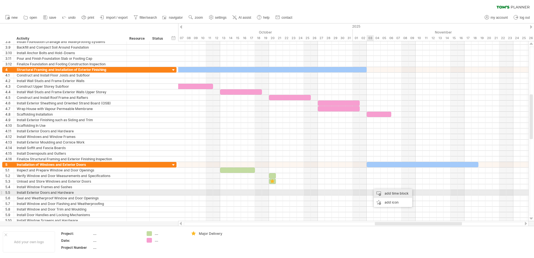
click at [382, 192] on div "add time block" at bounding box center [392, 193] width 39 height 9
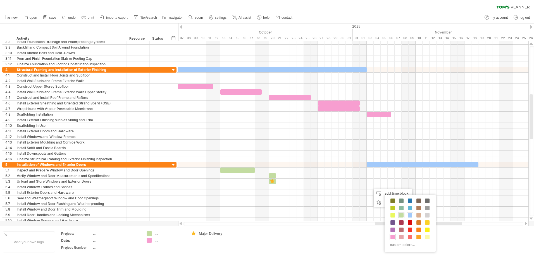
click at [394, 236] on span at bounding box center [392, 237] width 4 height 4
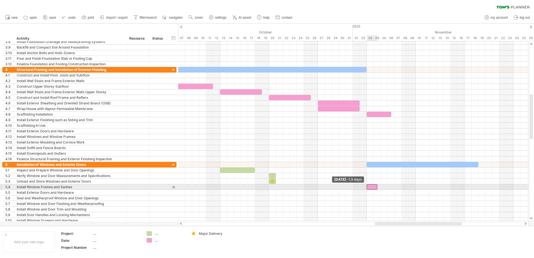
click at [368, 187] on div at bounding box center [371, 186] width 11 height 5
drag, startPoint x: 378, startPoint y: 187, endPoint x: 408, endPoint y: 188, distance: 30.4
click at [408, 188] on span at bounding box center [408, 186] width 2 height 5
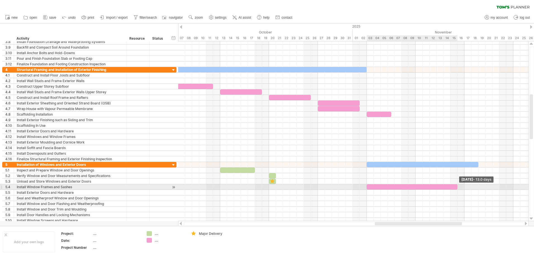
drag, startPoint x: 408, startPoint y: 186, endPoint x: 456, endPoint y: 186, distance: 47.2
click at [456, 186] on div at bounding box center [411, 186] width 91 height 5
click at [394, 188] on div at bounding box center [411, 186] width 91 height 5
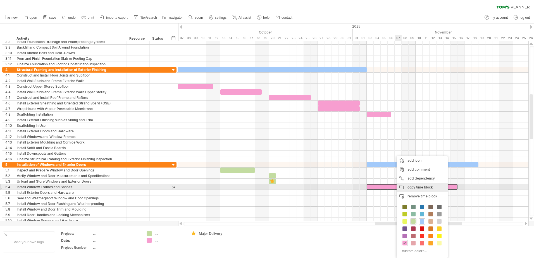
click at [406, 188] on div "copy time block copy time blocks/icons" at bounding box center [421, 187] width 51 height 9
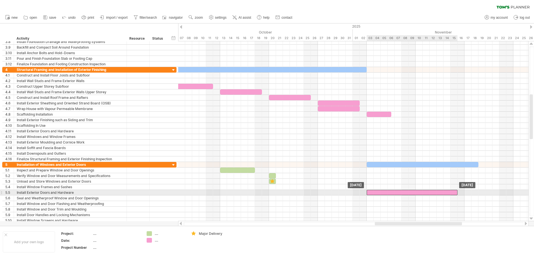
drag, startPoint x: 398, startPoint y: 188, endPoint x: 398, endPoint y: 193, distance: 5.6
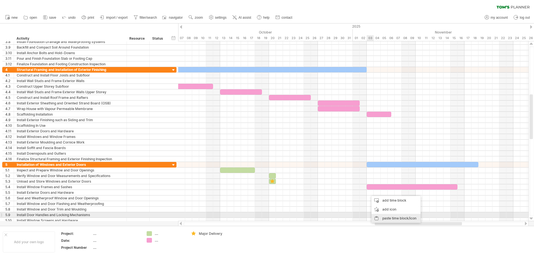
click at [387, 215] on div "paste time block/icon" at bounding box center [395, 218] width 49 height 9
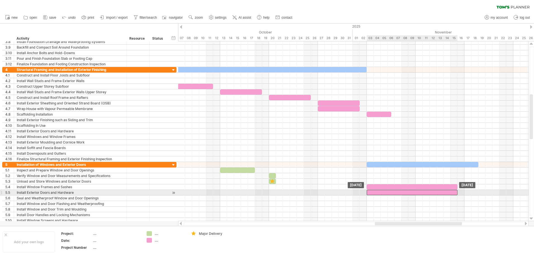
drag, startPoint x: 381, startPoint y: 191, endPoint x: 377, endPoint y: 191, distance: 4.2
click at [377, 191] on div at bounding box center [411, 192] width 91 height 5
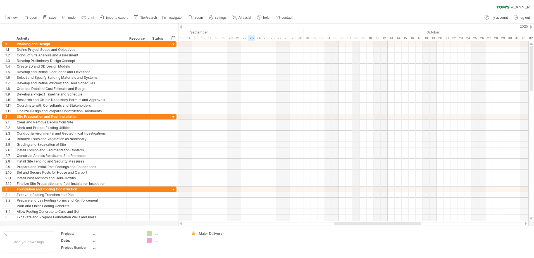
drag, startPoint x: 185, startPoint y: 29, endPoint x: 331, endPoint y: 26, distance: 146.3
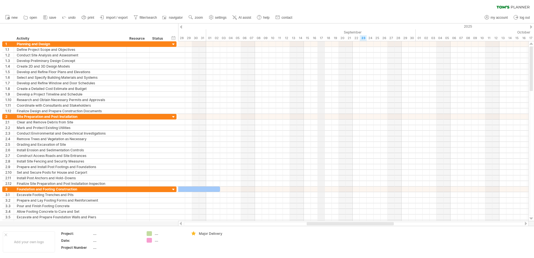
drag, startPoint x: 222, startPoint y: 30, endPoint x: 346, endPoint y: 29, distance: 124.2
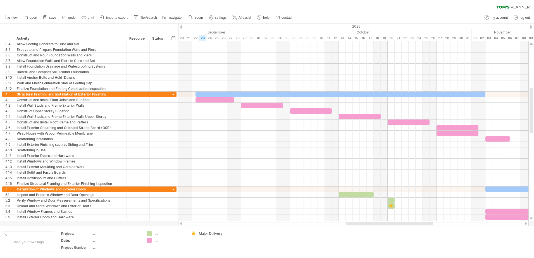
drag, startPoint x: 308, startPoint y: 222, endPoint x: 356, endPoint y: 222, distance: 48.3
click at [356, 222] on div at bounding box center [389, 223] width 87 height 3
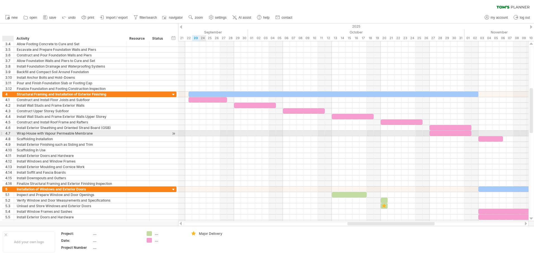
click at [9, 133] on div "4.7" at bounding box center [9, 133] width 8 height 5
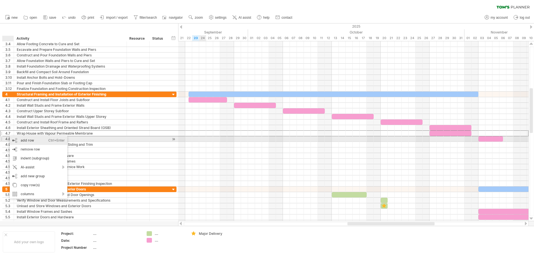
click at [23, 138] on div "add row Ctrl+Enter Cmd+Enter" at bounding box center [38, 140] width 57 height 9
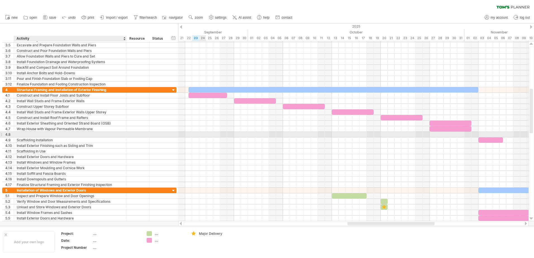
click at [29, 136] on div at bounding box center [70, 134] width 107 height 5
type input "*"
type input "**********"
click at [252, 136] on div at bounding box center [353, 135] width 350 height 6
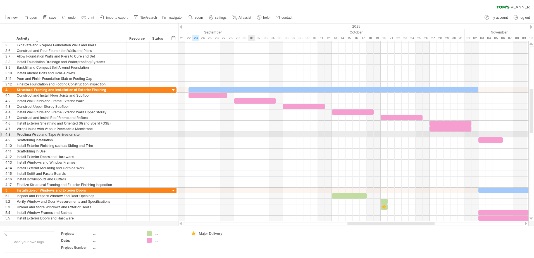
click at [251, 135] on div at bounding box center [353, 135] width 350 height 6
click at [250, 135] on div at bounding box center [353, 135] width 350 height 6
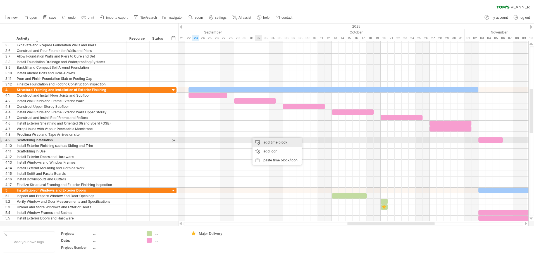
click at [263, 140] on div "add time block" at bounding box center [276, 142] width 49 height 9
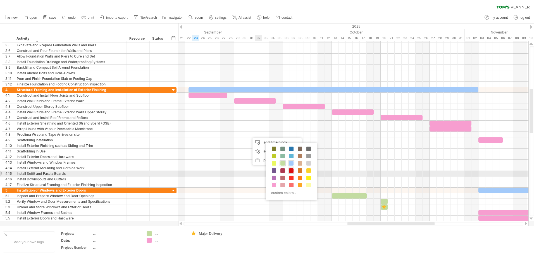
click at [292, 178] on span at bounding box center [291, 178] width 4 height 4
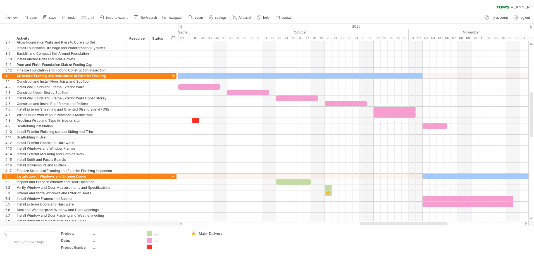
drag, startPoint x: 365, startPoint y: 222, endPoint x: 378, endPoint y: 224, distance: 12.9
click at [378, 224] on div at bounding box center [403, 223] width 87 height 3
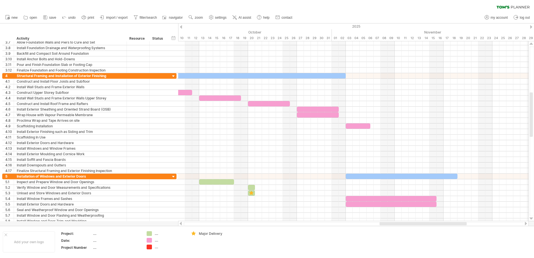
drag, startPoint x: 387, startPoint y: 224, endPoint x: 406, endPoint y: 222, distance: 18.6
click at [406, 222] on div at bounding box center [353, 224] width 350 height 6
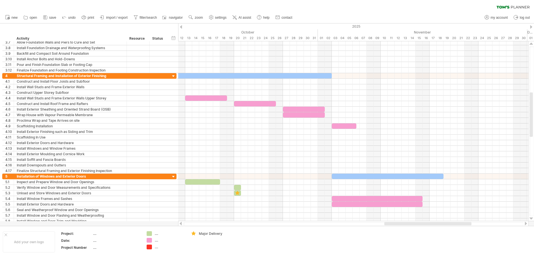
drag, startPoint x: 399, startPoint y: 224, endPoint x: 404, endPoint y: 224, distance: 4.2
click at [404, 224] on div at bounding box center [427, 223] width 87 height 3
drag, startPoint x: 392, startPoint y: 226, endPoint x: 387, endPoint y: 226, distance: 5.9
click at [387, 226] on div "Add your own logo Project: .... Date: .... Project Number .... .... .... .... M…" at bounding box center [267, 242] width 534 height 32
click at [392, 223] on div at bounding box center [428, 223] width 87 height 3
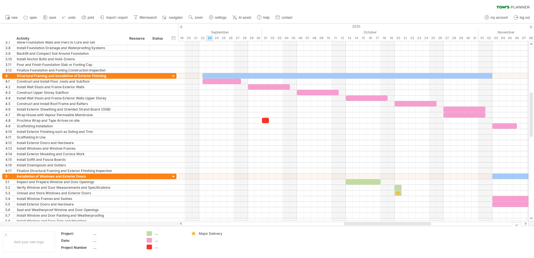
drag, startPoint x: 398, startPoint y: 225, endPoint x: 357, endPoint y: 227, distance: 41.4
click at [357, 227] on div "Trying to reach [DOMAIN_NAME] Connected again... 0% clear filter new 1" at bounding box center [267, 129] width 534 height 258
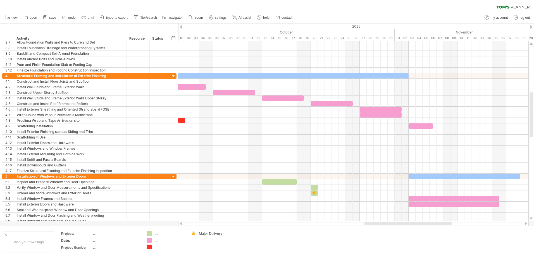
drag, startPoint x: 418, startPoint y: 223, endPoint x: 438, endPoint y: 223, distance: 20.4
click at [438, 223] on div at bounding box center [407, 223] width 87 height 3
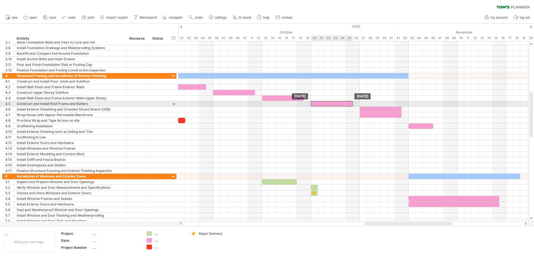
click at [331, 104] on div at bounding box center [332, 103] width 42 height 5
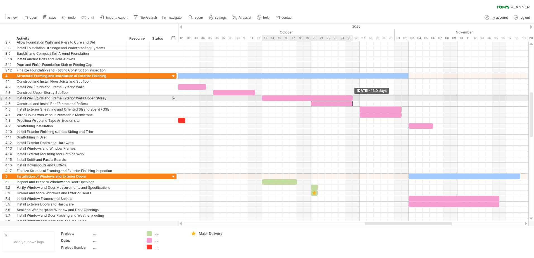
drag, startPoint x: 304, startPoint y: 97, endPoint x: 352, endPoint y: 99, distance: 47.7
click at [352, 99] on span at bounding box center [352, 97] width 2 height 5
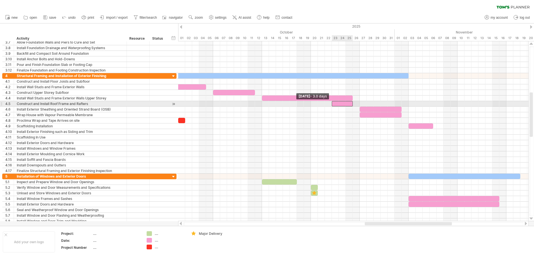
drag, startPoint x: 310, startPoint y: 103, endPoint x: 332, endPoint y: 102, distance: 22.1
click at [332, 102] on span at bounding box center [331, 103] width 2 height 5
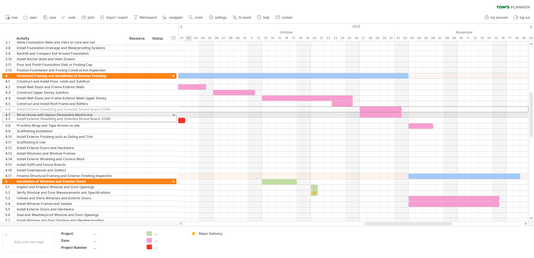
drag, startPoint x: 2, startPoint y: 110, endPoint x: 0, endPoint y: 118, distance: 8.3
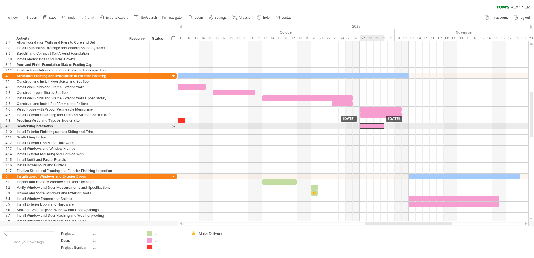
drag, startPoint x: 420, startPoint y: 126, endPoint x: 372, endPoint y: 125, distance: 48.6
click at [372, 125] on div at bounding box center [372, 125] width 25 height 5
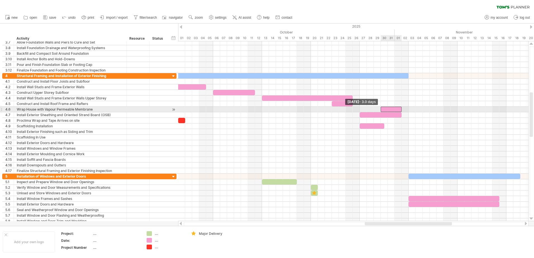
drag, startPoint x: 360, startPoint y: 109, endPoint x: 379, endPoint y: 109, distance: 19.8
click at [379, 109] on span at bounding box center [380, 109] width 2 height 5
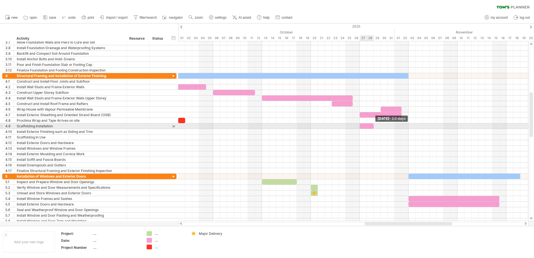
drag, startPoint x: 383, startPoint y: 128, endPoint x: 373, endPoint y: 127, distance: 10.4
click at [373, 127] on span at bounding box center [373, 125] width 2 height 5
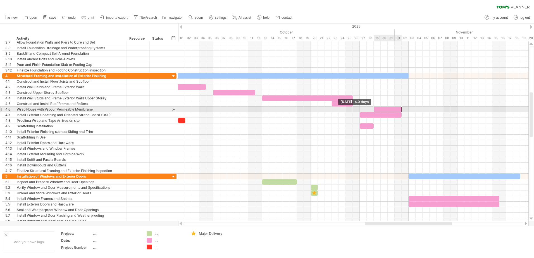
drag, startPoint x: 381, startPoint y: 108, endPoint x: 375, endPoint y: 109, distance: 5.9
click at [375, 109] on div at bounding box center [387, 109] width 28 height 5
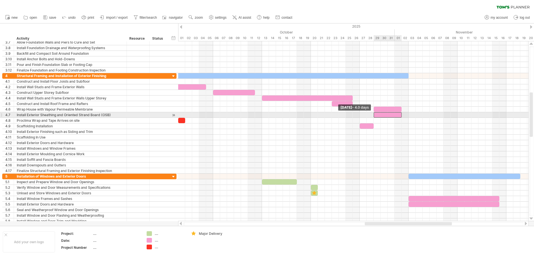
drag, startPoint x: 360, startPoint y: 114, endPoint x: 373, endPoint y: 114, distance: 12.9
click at [373, 114] on span at bounding box center [373, 114] width 2 height 5
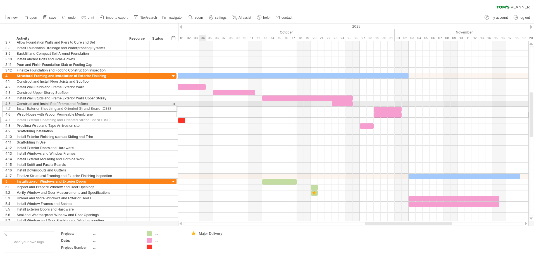
drag, startPoint x: 2, startPoint y: 114, endPoint x: 1, endPoint y: 107, distance: 6.8
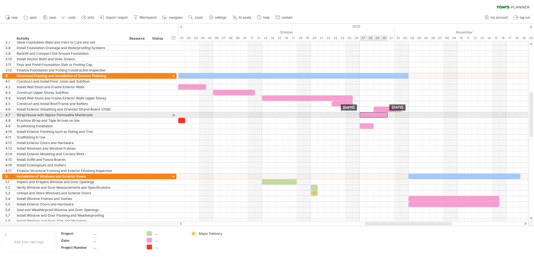
drag, startPoint x: 384, startPoint y: 114, endPoint x: 371, endPoint y: 114, distance: 12.6
click at [371, 114] on div at bounding box center [374, 114] width 28 height 5
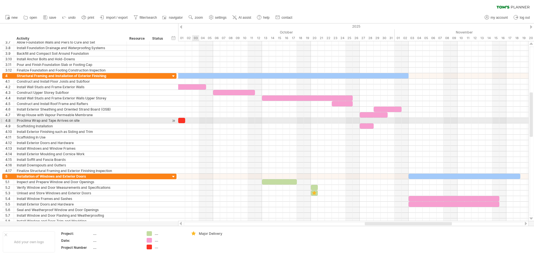
click at [2, 120] on div at bounding box center [1, 121] width 2 height 6
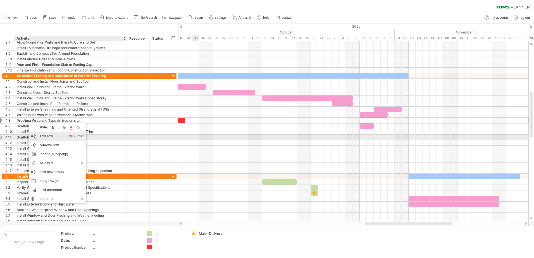
click at [42, 138] on div "add row Ctrl+Enter Cmd+Enter" at bounding box center [57, 136] width 57 height 9
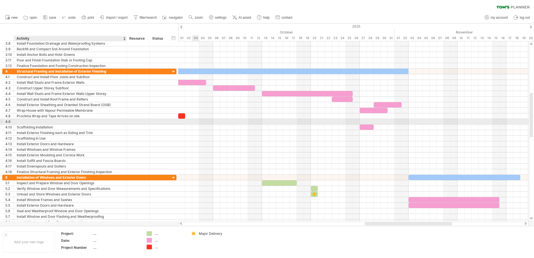
click at [45, 121] on div at bounding box center [70, 121] width 107 height 5
type input "**********"
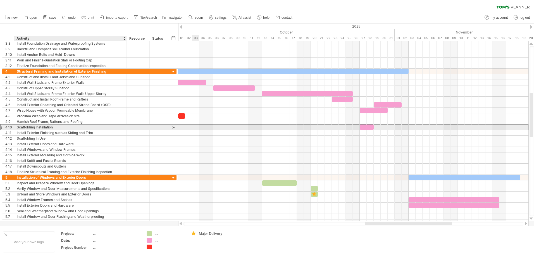
click at [41, 129] on div "Scaffolding Installation" at bounding box center [70, 126] width 107 height 5
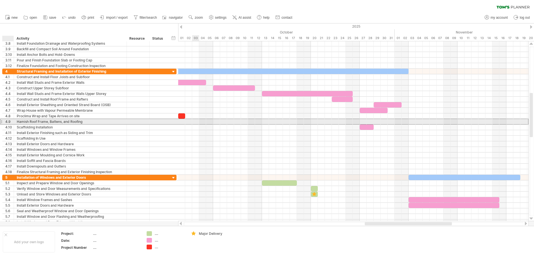
click at [8, 123] on div "4.9" at bounding box center [9, 121] width 8 height 5
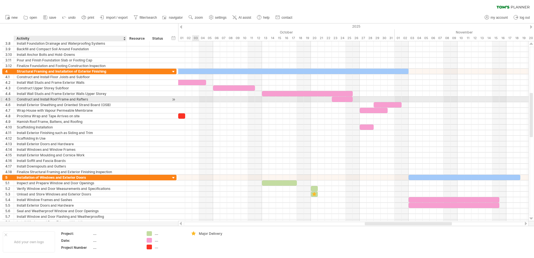
click at [72, 98] on div "Construct and Install Roof Frame and Rafters" at bounding box center [70, 99] width 107 height 5
click at [69, 99] on input "**********" at bounding box center [70, 99] width 107 height 5
type input "**********"
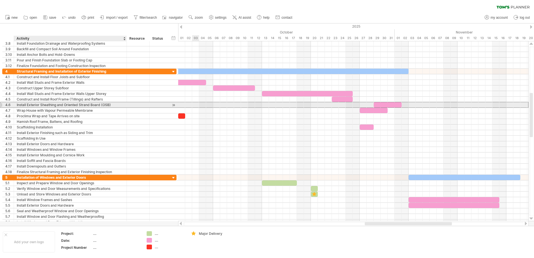
click at [64, 106] on div "Install Exterior Sheathing and Oriented Strand Board (OSB)" at bounding box center [70, 104] width 107 height 5
drag, startPoint x: 63, startPoint y: 104, endPoint x: 27, endPoint y: 104, distance: 36.3
click at [27, 104] on input "**********" at bounding box center [70, 104] width 107 height 5
type input "**********"
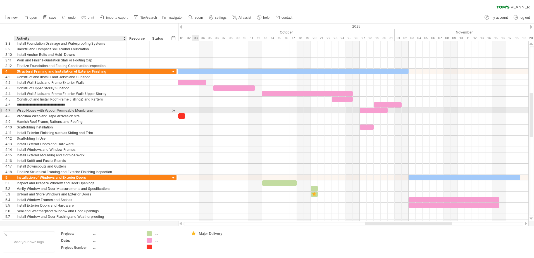
click at [36, 110] on div "Wrap House with Vapour Permeable Membrane" at bounding box center [70, 110] width 107 height 5
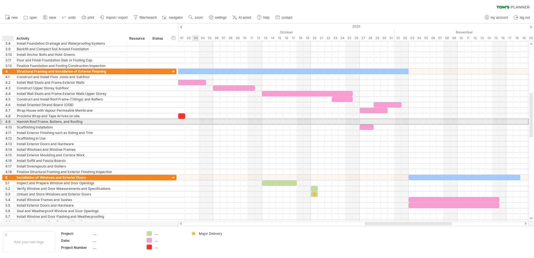
click at [5, 120] on div "4.9" at bounding box center [9, 121] width 8 height 5
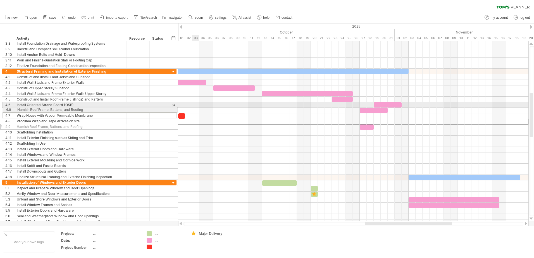
drag, startPoint x: 3, startPoint y: 122, endPoint x: 1, endPoint y: 109, distance: 13.5
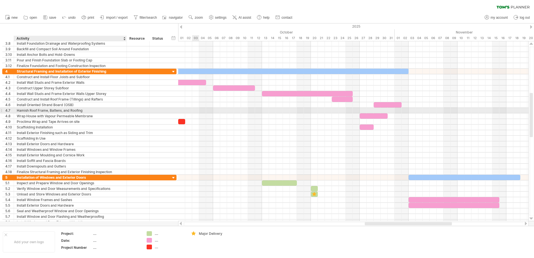
click at [42, 112] on div "Hamish Roof Frame, Battens, and Roofing" at bounding box center [70, 110] width 107 height 5
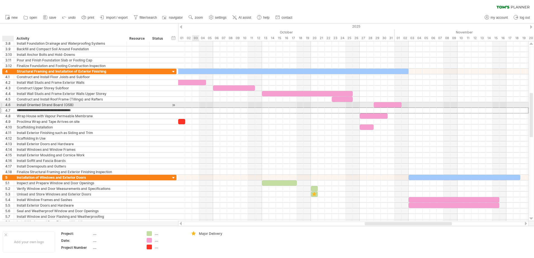
drag, startPoint x: 87, startPoint y: 110, endPoint x: 12, endPoint y: 107, distance: 75.7
click at [12, 107] on div "**********" at bounding box center [89, 110] width 174 height 6
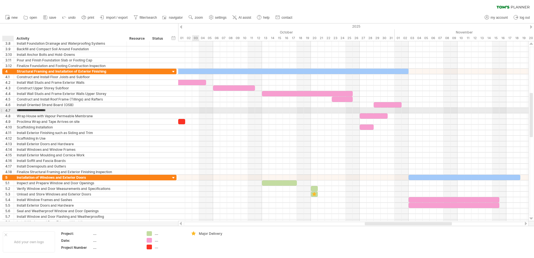
type input "**********"
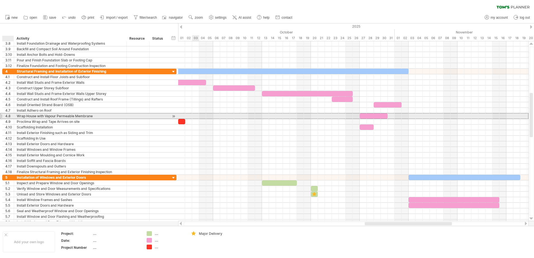
click at [6, 114] on div "4.8" at bounding box center [9, 115] width 8 height 5
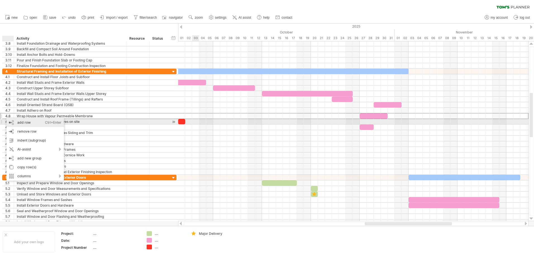
click at [17, 123] on div "add row Ctrl+Enter Cmd+Enter" at bounding box center [34, 122] width 57 height 9
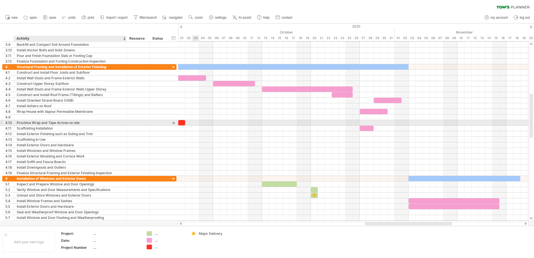
click at [33, 120] on div "Proclima Wrap and Tape Arrives on site" at bounding box center [70, 122] width 107 height 5
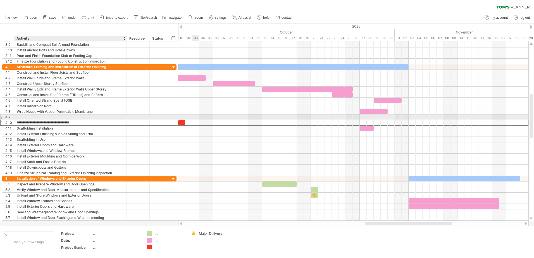
click at [32, 118] on div at bounding box center [70, 116] width 107 height 5
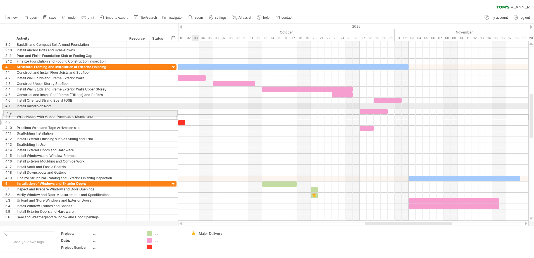
drag, startPoint x: 1, startPoint y: 118, endPoint x: 1, endPoint y: 112, distance: 5.9
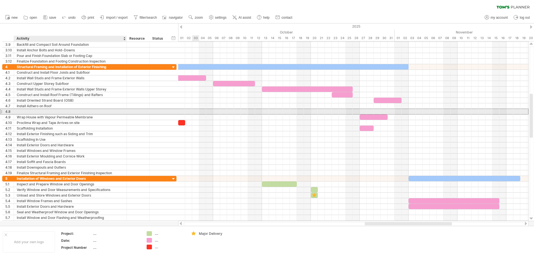
click at [30, 112] on div at bounding box center [70, 111] width 107 height 5
type input "*"
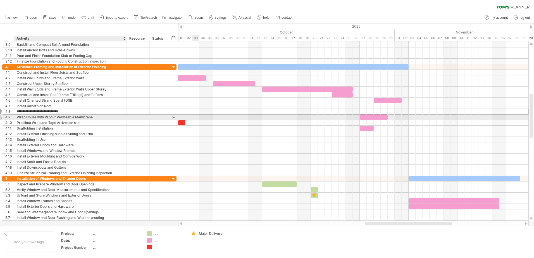
type input "**********"
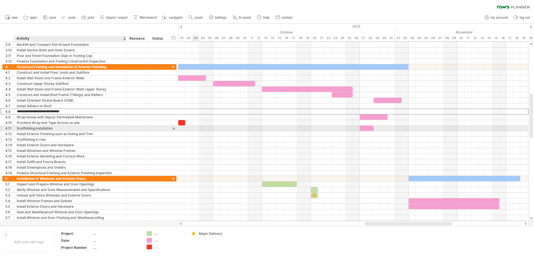
click at [83, 140] on div "Scaffolding In Use" at bounding box center [70, 139] width 107 height 5
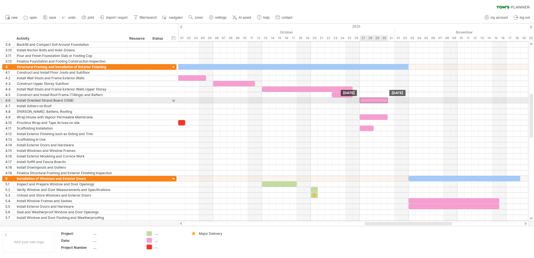
drag, startPoint x: 382, startPoint y: 101, endPoint x: 368, endPoint y: 101, distance: 14.2
click at [368, 101] on div at bounding box center [374, 100] width 28 height 5
drag, startPoint x: 387, startPoint y: 102, endPoint x: 366, endPoint y: 101, distance: 20.7
click at [366, 101] on span at bounding box center [366, 100] width 2 height 5
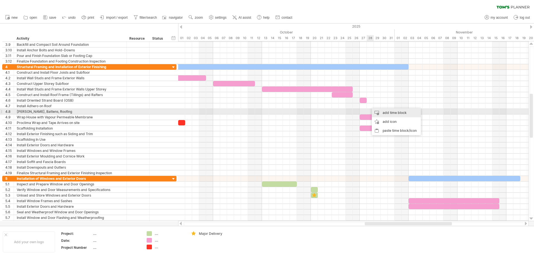
click at [387, 110] on div "add time block" at bounding box center [396, 112] width 49 height 9
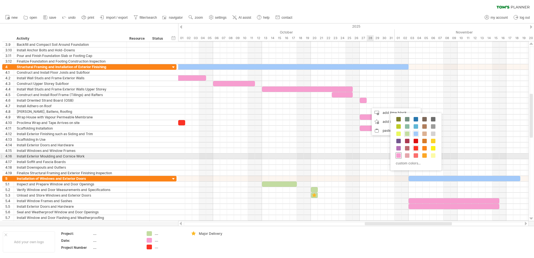
click at [400, 154] on span at bounding box center [398, 155] width 4 height 4
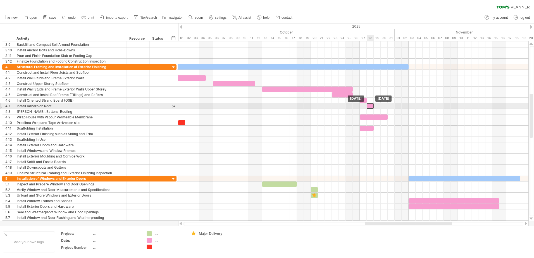
drag, startPoint x: 373, startPoint y: 106, endPoint x: 369, endPoint y: 106, distance: 3.3
click at [369, 106] on div at bounding box center [369, 105] width 7 height 5
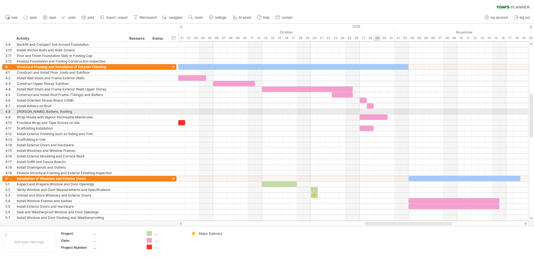
click at [378, 112] on div at bounding box center [353, 112] width 350 height 6
click at [375, 111] on div at bounding box center [353, 112] width 350 height 6
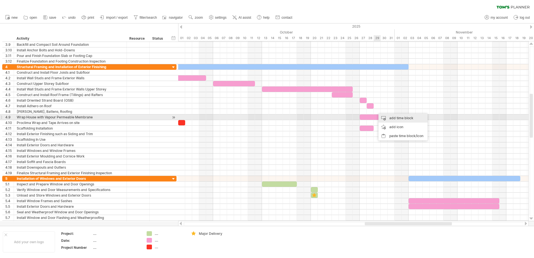
click at [389, 117] on div "add time block" at bounding box center [402, 118] width 49 height 9
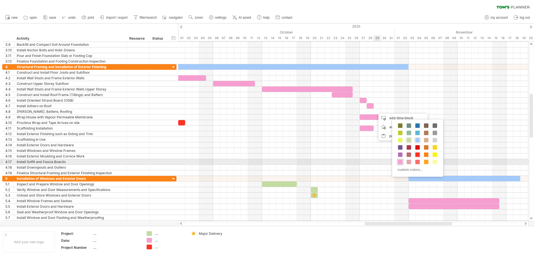
click at [401, 163] on span at bounding box center [400, 162] width 4 height 4
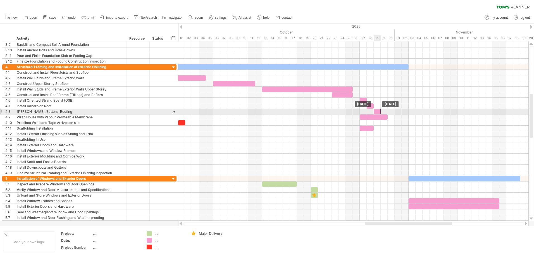
drag, startPoint x: 381, startPoint y: 111, endPoint x: 377, endPoint y: 111, distance: 3.4
click at [377, 111] on div at bounding box center [376, 111] width 7 height 5
drag, startPoint x: 381, startPoint y: 111, endPoint x: 394, endPoint y: 111, distance: 12.9
click at [394, 111] on span at bounding box center [394, 111] width 2 height 5
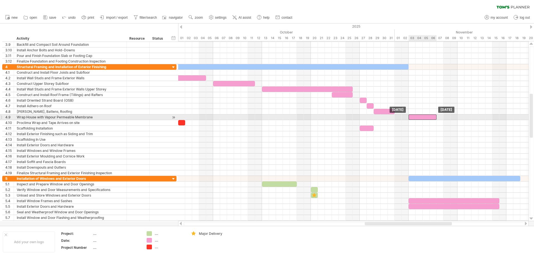
drag, startPoint x: 367, startPoint y: 117, endPoint x: 417, endPoint y: 118, distance: 49.4
click at [417, 118] on div at bounding box center [422, 116] width 28 height 5
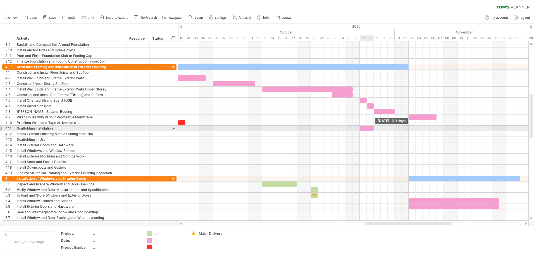
click at [374, 128] on span at bounding box center [373, 128] width 2 height 5
drag, startPoint x: 368, startPoint y: 129, endPoint x: 388, endPoint y: 128, distance: 20.1
click at [388, 128] on div at bounding box center [387, 128] width 14 height 5
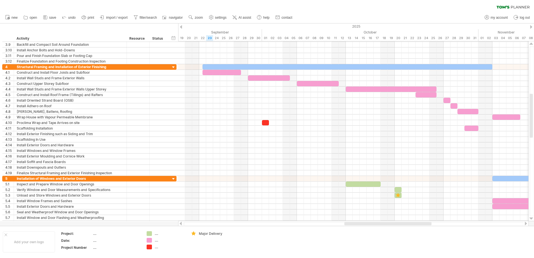
drag, startPoint x: 370, startPoint y: 224, endPoint x: 349, endPoint y: 222, distance: 20.5
click at [349, 222] on div at bounding box center [353, 224] width 350 height 6
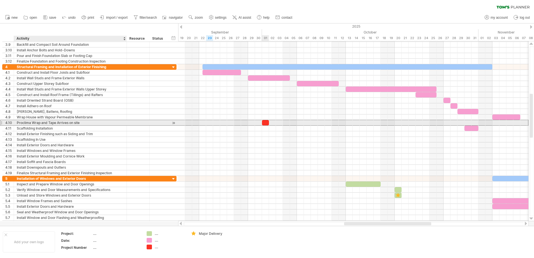
click at [70, 123] on div "Proclima Wrap and Tape Arrives on site" at bounding box center [70, 122] width 107 height 5
click at [82, 121] on input "**********" at bounding box center [70, 122] width 107 height 5
type input "**********"
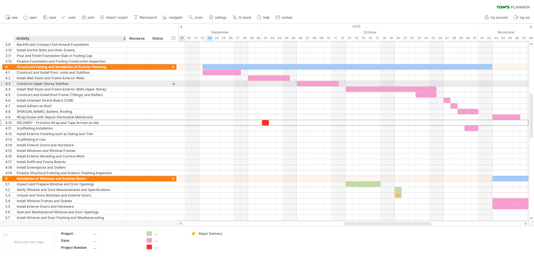
click at [25, 83] on div "Construct Upper Storey Subfloor" at bounding box center [70, 83] width 107 height 5
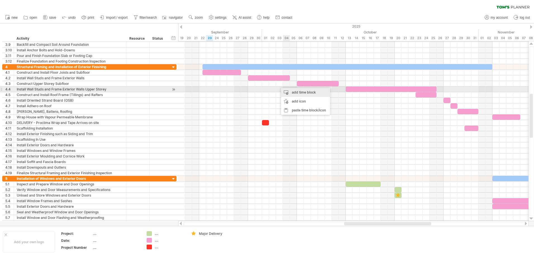
click at [292, 91] on div "add time block" at bounding box center [305, 92] width 49 height 9
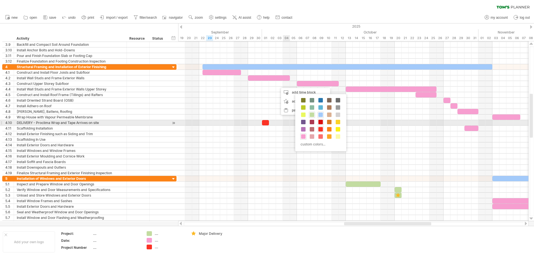
click at [322, 124] on span at bounding box center [320, 122] width 4 height 4
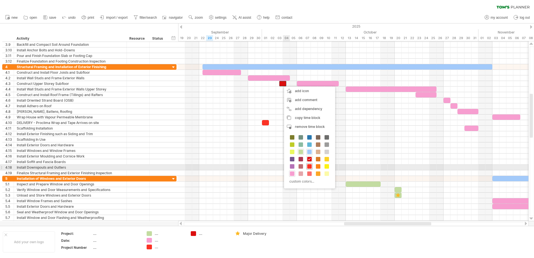
click at [311, 167] on span at bounding box center [309, 166] width 4 height 4
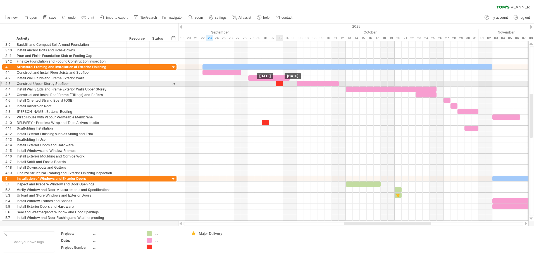
drag, startPoint x: 281, startPoint y: 83, endPoint x: 278, endPoint y: 83, distance: 3.1
click at [278, 83] on div at bounding box center [279, 83] width 7 height 5
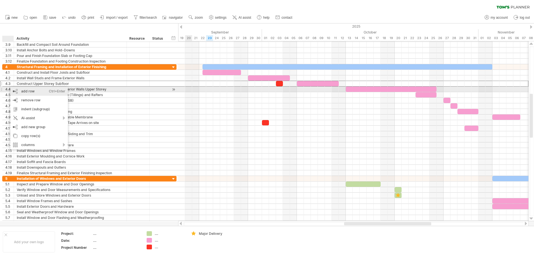
click at [27, 92] on div "add row Ctrl+Enter Cmd+Enter" at bounding box center [38, 91] width 57 height 9
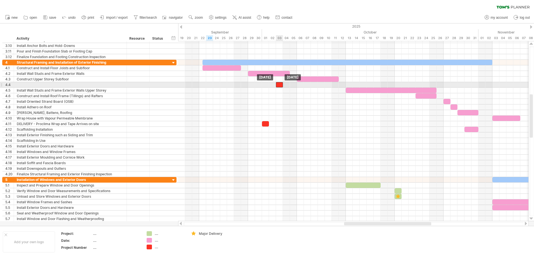
drag, startPoint x: 280, startPoint y: 80, endPoint x: 280, endPoint y: 84, distance: 4.2
click at [73, 84] on div at bounding box center [70, 84] width 107 height 5
type input "**********"
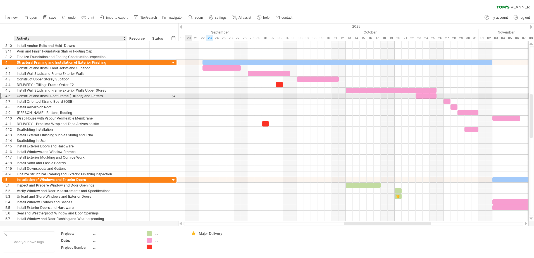
click at [63, 95] on div "Construct and Install Roof Frame (Tillings) and Rafters" at bounding box center [70, 95] width 107 height 5
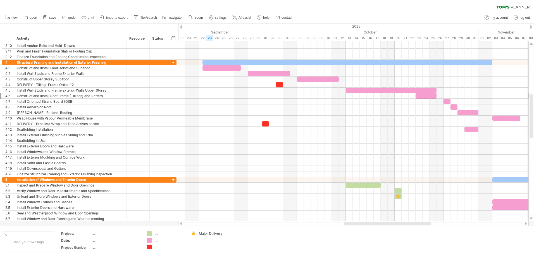
drag, startPoint x: 432, startPoint y: 0, endPoint x: 356, endPoint y: 7, distance: 75.9
click at [356, 7] on div "clear filter reapply filter" at bounding box center [267, 6] width 534 height 12
click at [71, 234] on div "Project:" at bounding box center [76, 233] width 31 height 5
click at [90, 234] on th "********" at bounding box center [76, 234] width 31 height 6
click at [95, 234] on div "...." at bounding box center [116, 233] width 47 height 5
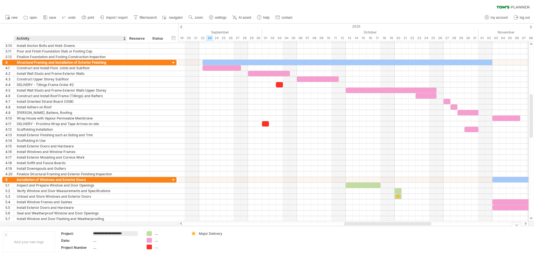
type input "**********"
click at [97, 241] on div "...." at bounding box center [116, 240] width 47 height 5
type input "**********"
click at [96, 248] on div "...." at bounding box center [116, 247] width 47 height 5
type input "*********"
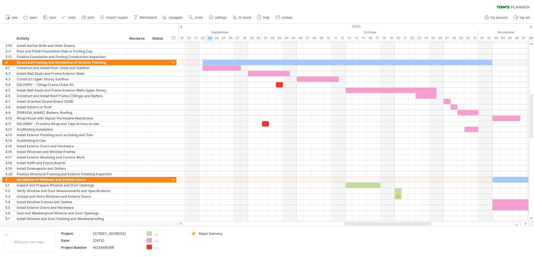
click at [207, 252] on td "Major Delivery" at bounding box center [210, 241] width 44 height 21
click at [156, 246] on div "...." at bounding box center [170, 247] width 30 height 5
type input "********"
click at [219, 241] on td "Major Delivery" at bounding box center [210, 241] width 44 height 21
click at [46, 19] on icon at bounding box center [45, 18] width 6 height 6
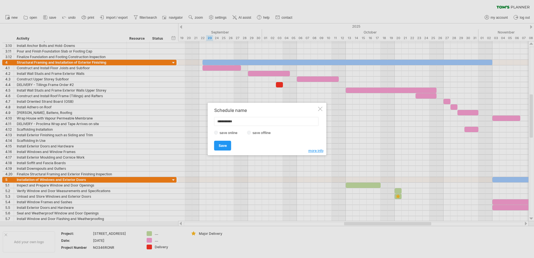
drag, startPoint x: 250, startPoint y: 123, endPoint x: 189, endPoint y: 115, distance: 61.5
click at [189, 115] on div "Trying to reach [DOMAIN_NAME] Connected again... 0% clear filter new 1" at bounding box center [267, 129] width 534 height 258
type input "*********"
click at [217, 145] on link "Save" at bounding box center [222, 146] width 17 height 10
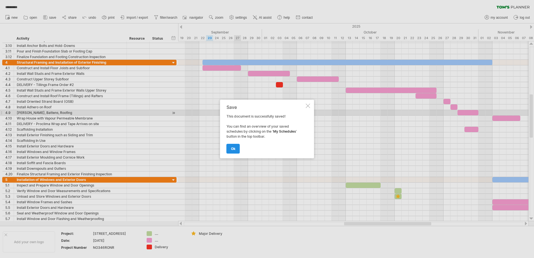
click at [239, 147] on link "ok" at bounding box center [232, 149] width 13 height 10
